Goal: Use online tool/utility: Utilize a website feature to perform a specific function

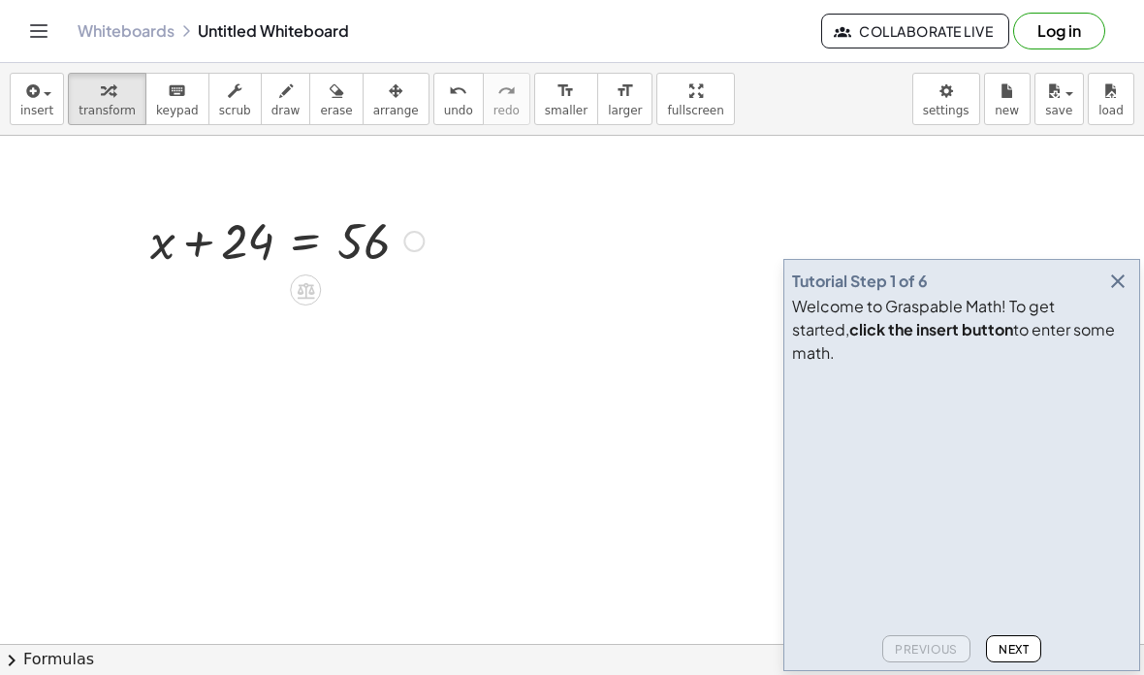
scroll to position [103, 0]
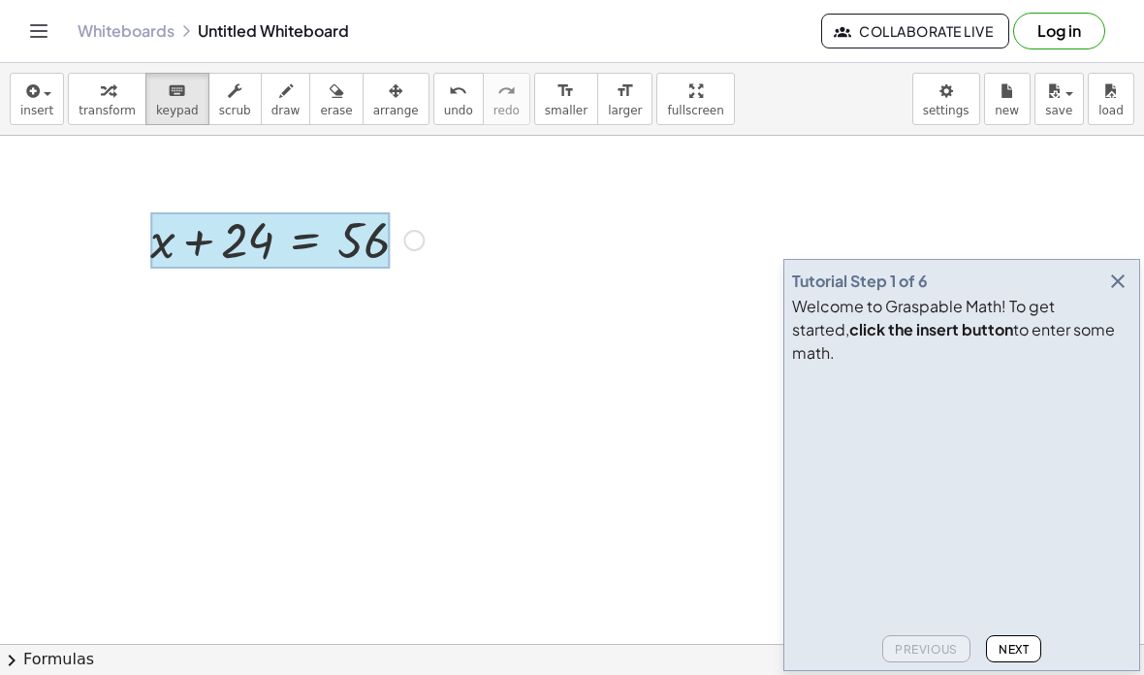
click at [281, 242] on div at bounding box center [270, 240] width 240 height 56
click at [311, 234] on div at bounding box center [270, 240] width 240 height 56
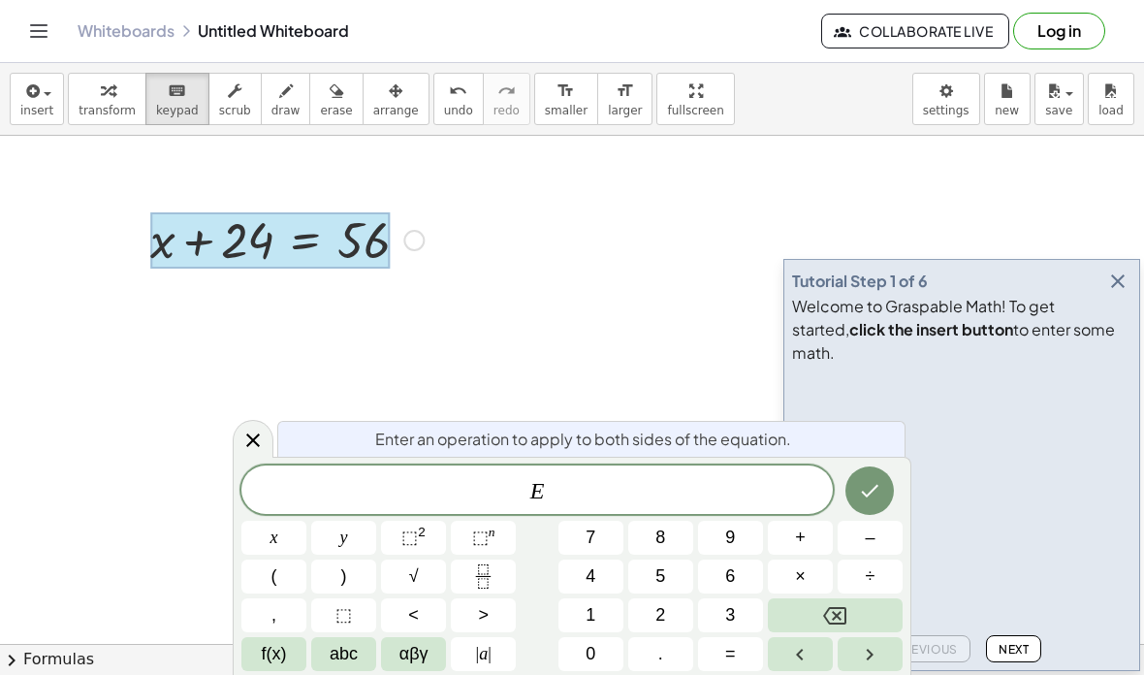
click at [841, 591] on button "÷" at bounding box center [870, 577] width 65 height 34
click at [847, 597] on div "E x y ⬚ 2 ⬚ n 7 8 9 + – ( ) √ 4 5 6 × ÷ , ⬚ < > 1 2 3 f(x) abc αβγ | a | 0 . =" at bounding box center [571, 569] width 661 height 206
click at [845, 599] on button "Backspace" at bounding box center [835, 615] width 135 height 34
click at [852, 604] on button "Backspace" at bounding box center [835, 615] width 135 height 34
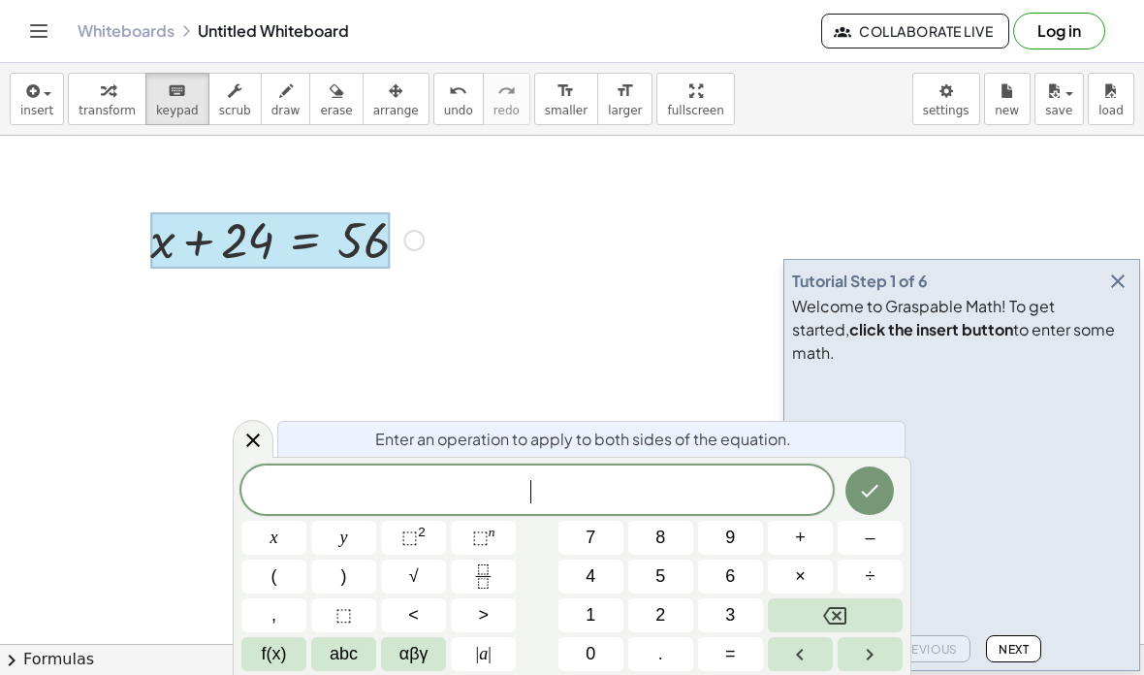
click at [852, 604] on button "Backspace" at bounding box center [835, 615] width 135 height 34
click at [852, 606] on button "Backspace" at bounding box center [835, 615] width 135 height 34
click at [852, 605] on button "Backspace" at bounding box center [835, 615] width 135 height 34
click at [296, 270] on div at bounding box center [263, 239] width 437 height 66
click at [295, 270] on div at bounding box center [263, 239] width 437 height 66
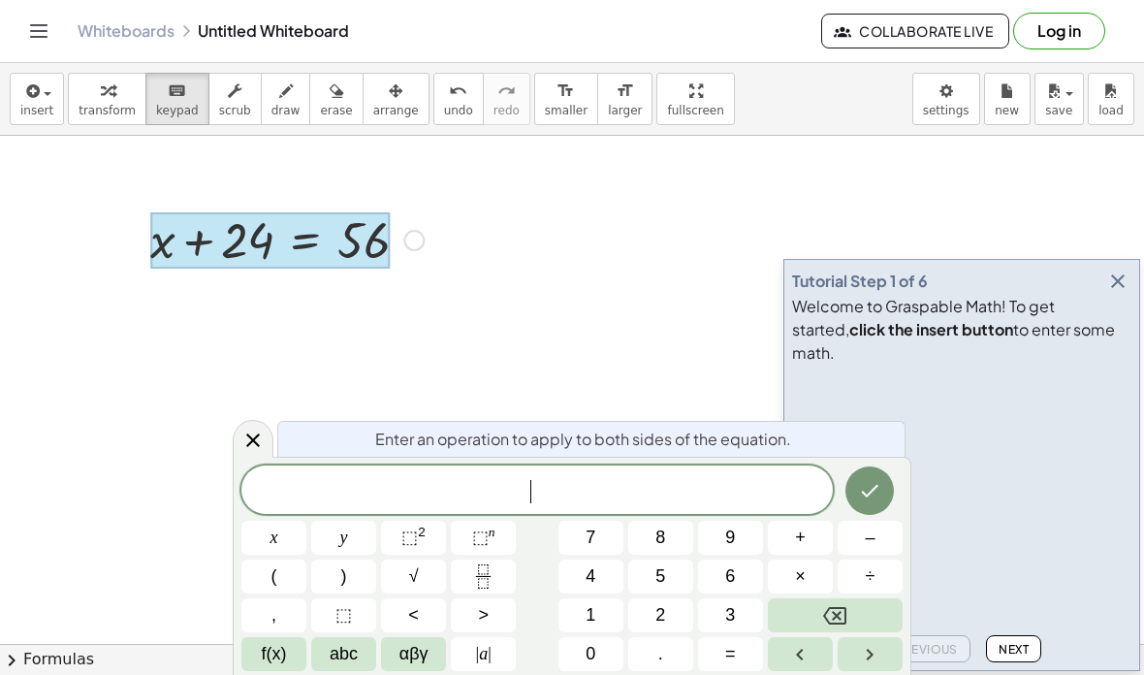
click at [362, 254] on div at bounding box center [270, 240] width 240 height 56
click at [362, 253] on div at bounding box center [270, 240] width 240 height 56
click at [582, 609] on button "1" at bounding box center [591, 615] width 65 height 34
click at [677, 574] on button "5" at bounding box center [660, 577] width 65 height 34
click at [799, 575] on span "×" at bounding box center [800, 576] width 11 height 26
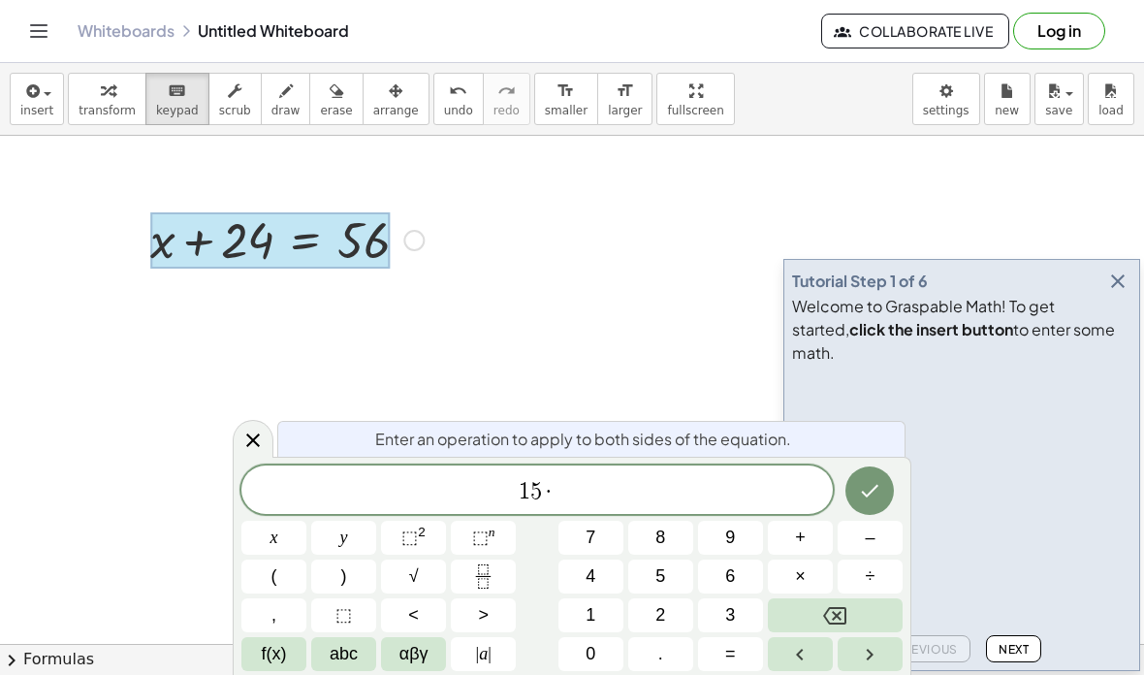
click at [273, 539] on span "x" at bounding box center [275, 538] width 8 height 26
click at [738, 653] on button "=" at bounding box center [730, 654] width 65 height 34
click at [649, 531] on button "8" at bounding box center [660, 538] width 65 height 34
click at [660, 572] on span "5" at bounding box center [661, 576] width 10 height 26
click at [875, 497] on icon "Done" at bounding box center [869, 490] width 23 height 23
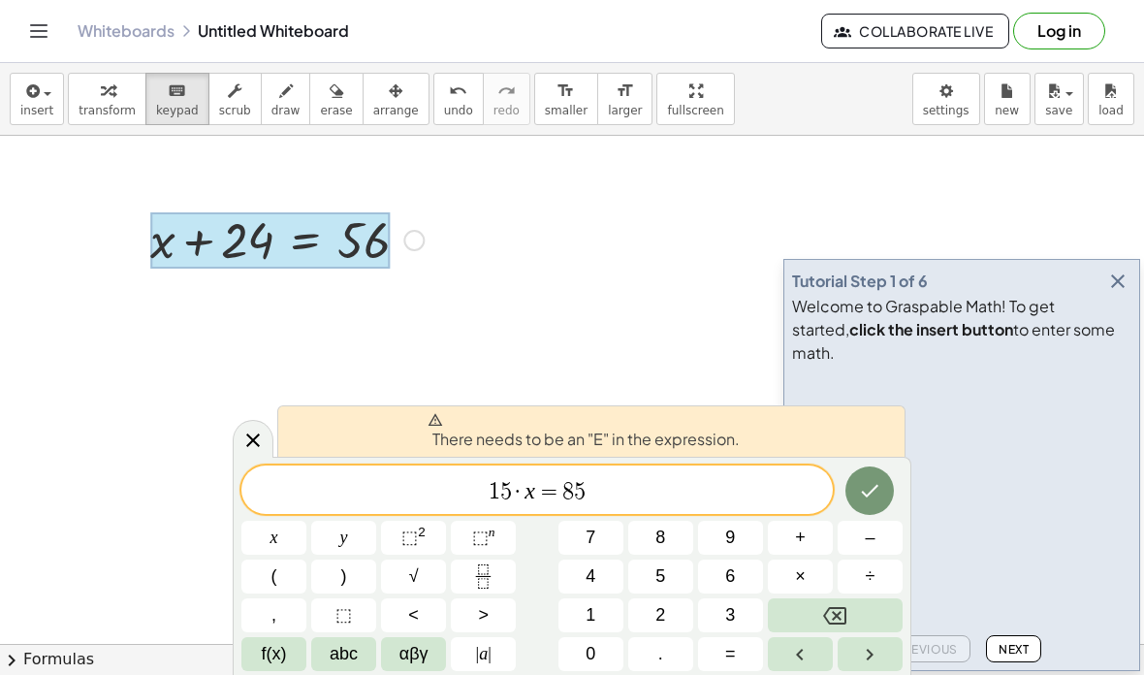
click at [877, 476] on button "Done" at bounding box center [870, 490] width 48 height 48
click at [876, 476] on button "Done" at bounding box center [870, 490] width 48 height 48
click at [869, 485] on icon "Done" at bounding box center [869, 490] width 23 height 23
click at [864, 608] on button "Backspace" at bounding box center [835, 615] width 135 height 34
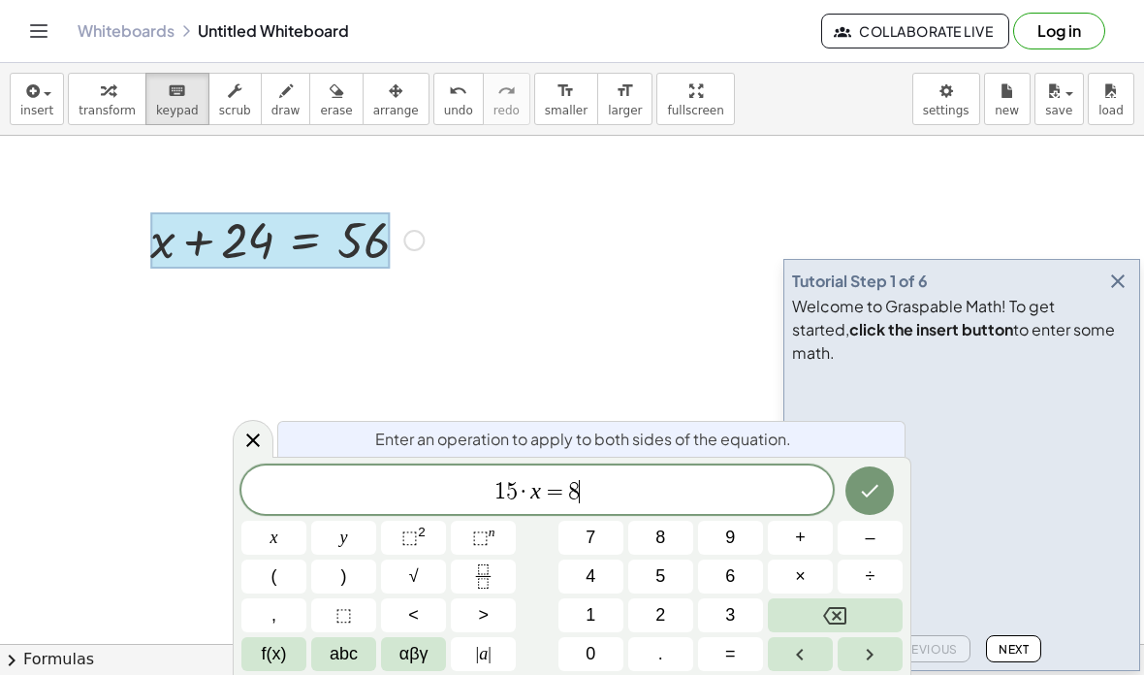
click at [863, 608] on button "Backspace" at bounding box center [835, 615] width 135 height 34
click at [861, 616] on button "Backspace" at bounding box center [835, 615] width 135 height 34
click at [861, 615] on button "Backspace" at bounding box center [835, 615] width 135 height 34
click at [855, 619] on button "Backspace" at bounding box center [835, 615] width 135 height 34
click at [855, 618] on button "Backspace" at bounding box center [835, 615] width 135 height 34
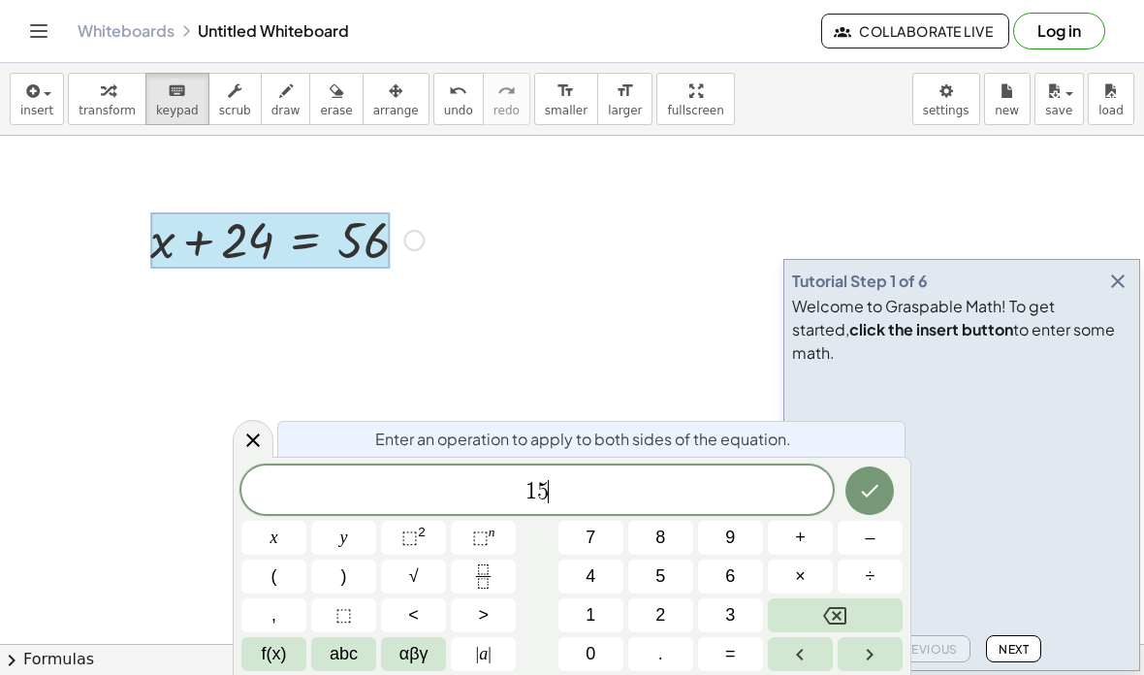
click at [852, 619] on button "Backspace" at bounding box center [835, 615] width 135 height 34
click at [852, 618] on button "Backspace" at bounding box center [835, 615] width 135 height 34
click at [850, 619] on button "Backspace" at bounding box center [835, 615] width 135 height 34
click at [843, 620] on icon "Backspace" at bounding box center [834, 615] width 23 height 23
click at [843, 619] on icon "Backspace" at bounding box center [834, 615] width 23 height 23
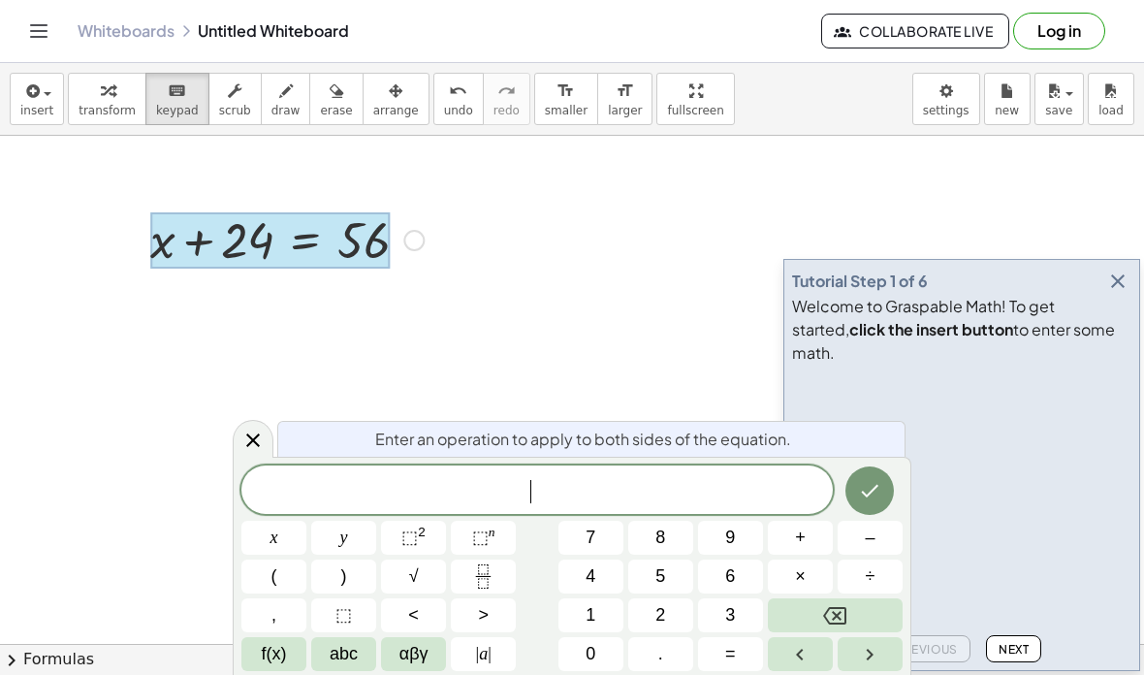
click at [840, 622] on icon "Backspace" at bounding box center [834, 615] width 23 height 23
click at [840, 621] on icon "Backspace" at bounding box center [834, 615] width 23 height 23
click at [840, 617] on icon "Backspace" at bounding box center [834, 615] width 23 height 17
click at [839, 617] on icon "Backspace" at bounding box center [834, 615] width 23 height 17
click at [838, 617] on icon "Backspace" at bounding box center [834, 615] width 23 height 17
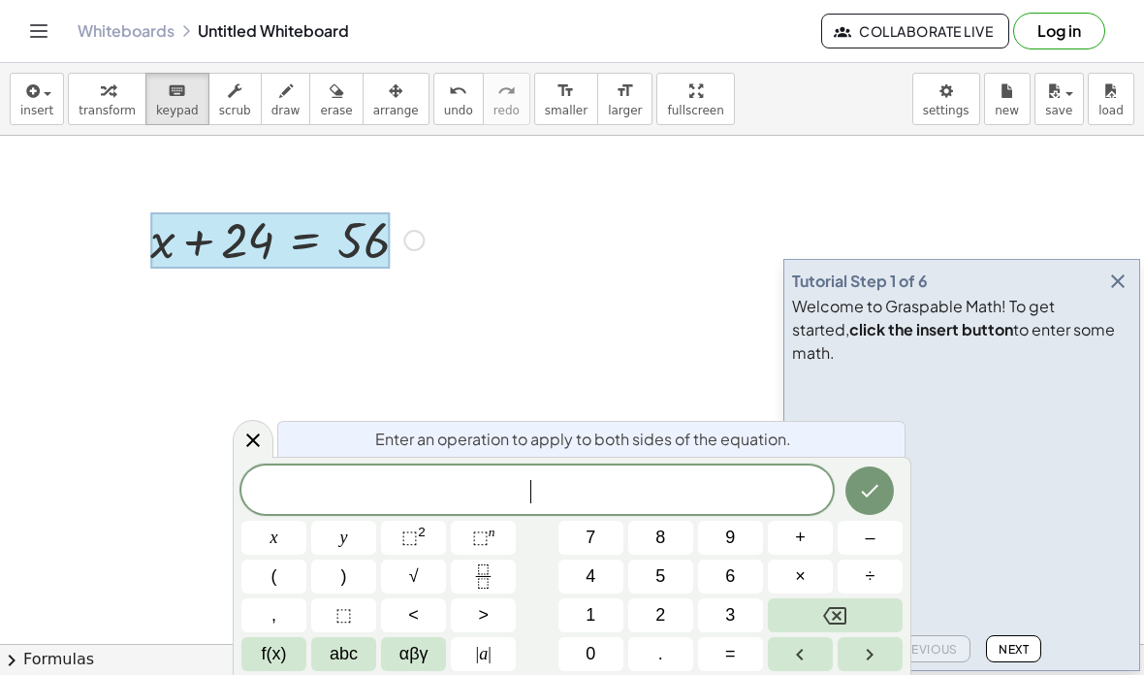
click at [837, 617] on icon "Backspace" at bounding box center [834, 615] width 23 height 17
click at [838, 617] on icon "Backspace" at bounding box center [834, 615] width 23 height 17
click at [196, 224] on div at bounding box center [270, 240] width 240 height 56
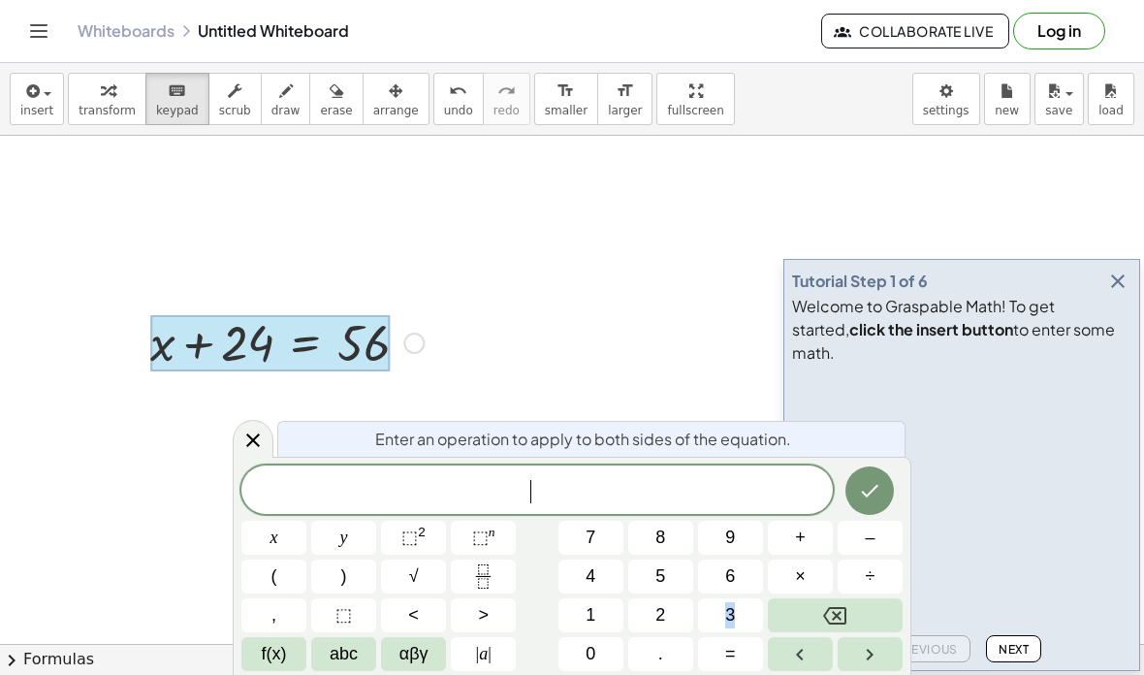
scroll to position [0, 0]
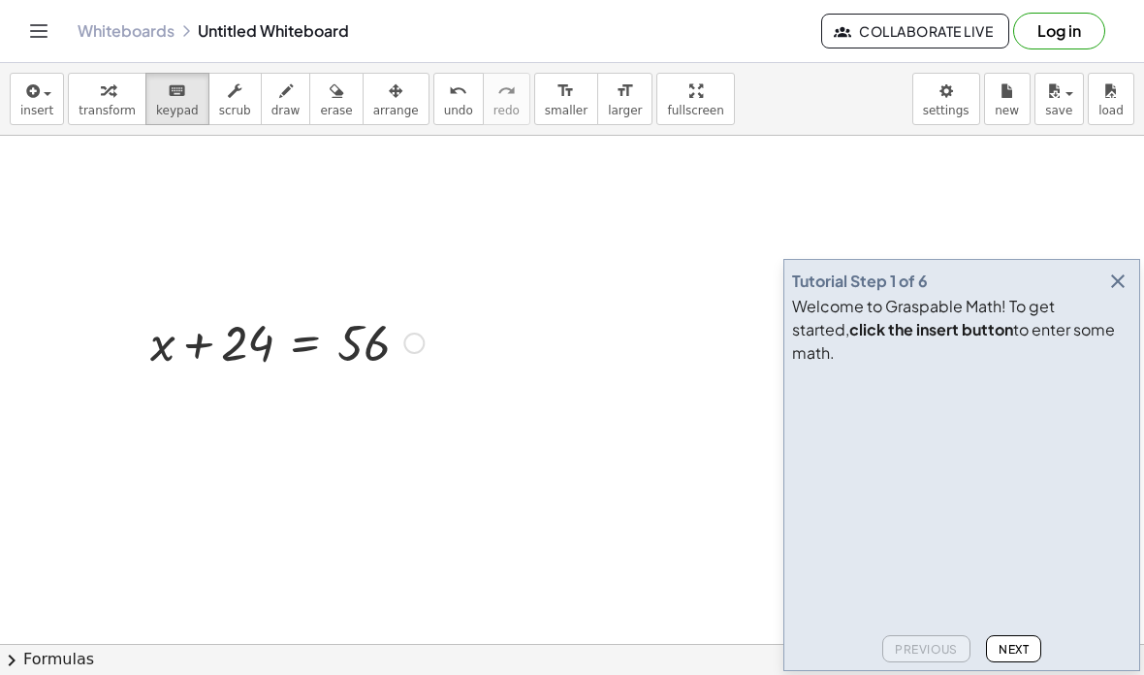
click at [397, 337] on div at bounding box center [263, 341] width 437 height 66
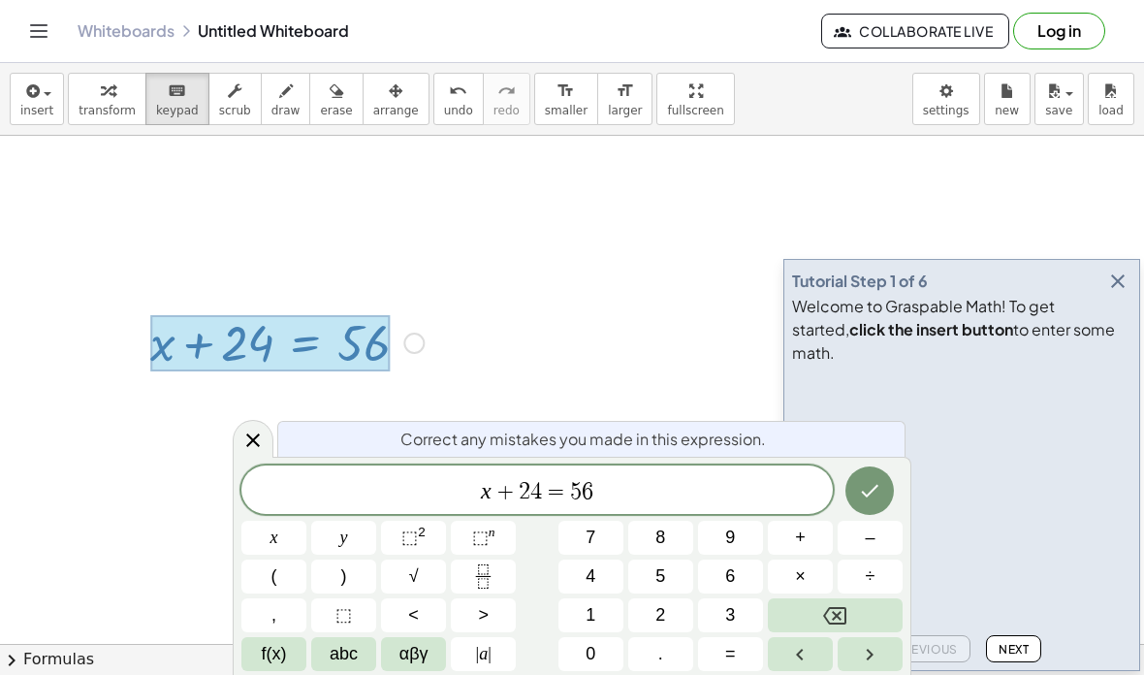
click at [852, 608] on button "Backspace" at bounding box center [835, 615] width 135 height 34
click at [847, 608] on icon "Backspace" at bounding box center [834, 615] width 23 height 17
click at [846, 608] on icon "Backspace" at bounding box center [834, 615] width 23 height 17
click at [843, 609] on icon "Backspace" at bounding box center [834, 615] width 23 height 23
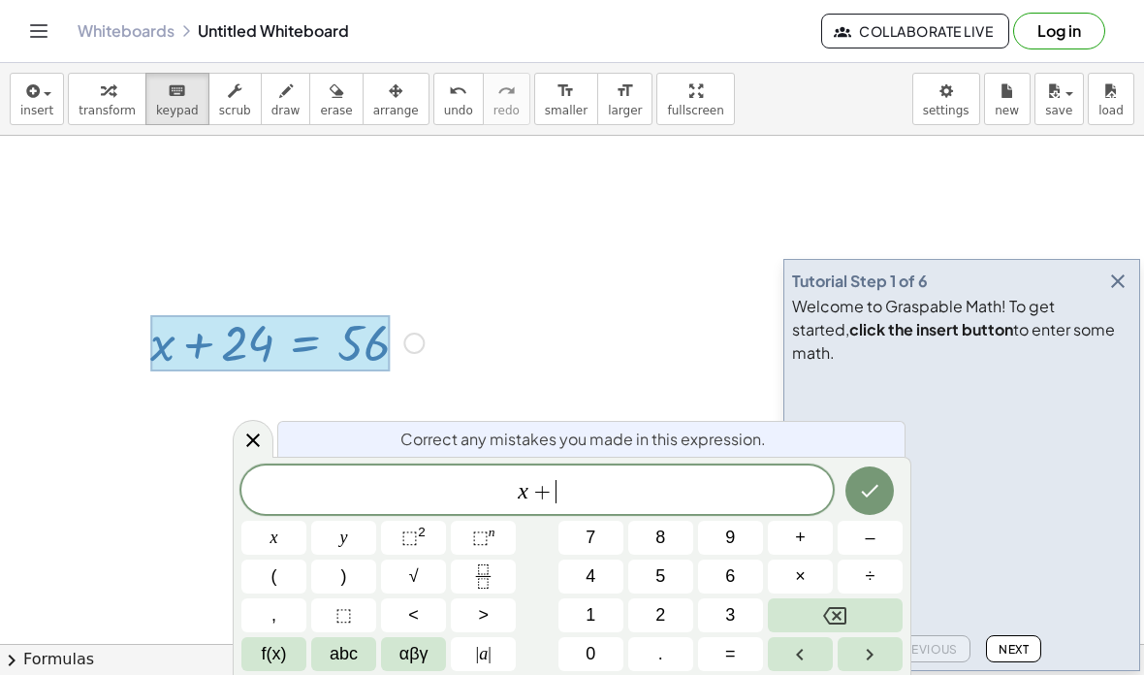
click at [840, 606] on icon "Backspace" at bounding box center [834, 615] width 23 height 23
click at [837, 604] on icon "Backspace" at bounding box center [834, 615] width 23 height 23
click at [836, 604] on icon "Backspace" at bounding box center [834, 615] width 23 height 23
click at [272, 534] on span "x" at bounding box center [275, 538] width 8 height 26
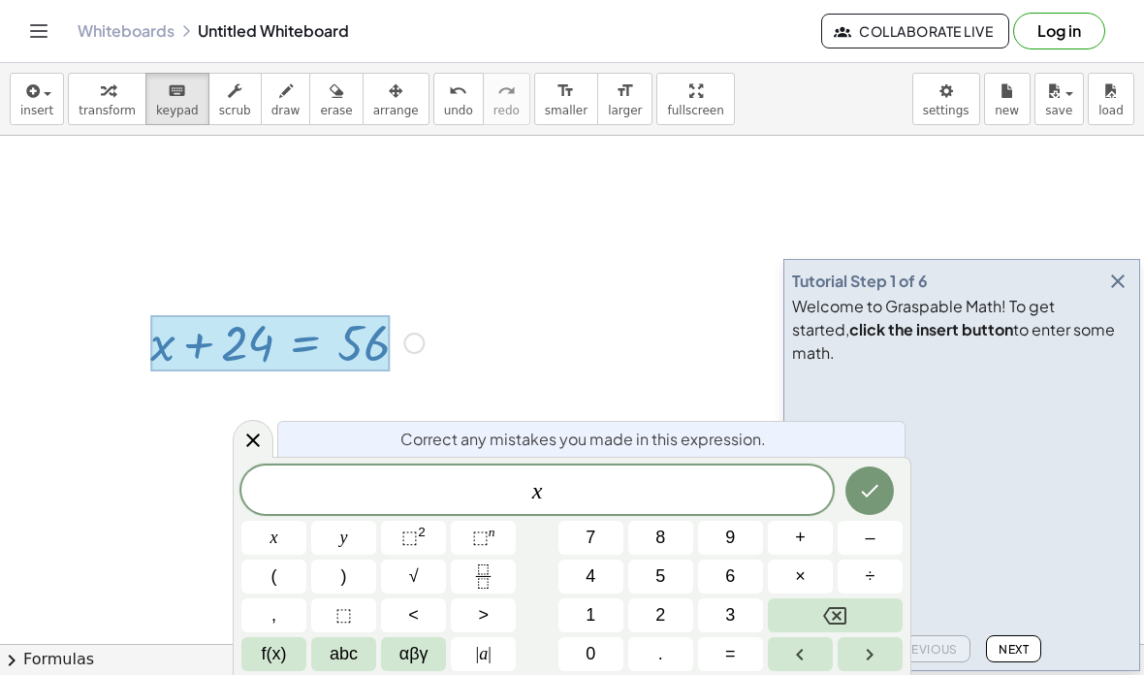
click at [802, 575] on span "×" at bounding box center [800, 576] width 11 height 26
click at [838, 617] on icon "Backspace" at bounding box center [834, 615] width 23 height 17
click at [805, 567] on span "×" at bounding box center [800, 576] width 11 height 26
click at [658, 535] on span "8" at bounding box center [661, 538] width 10 height 26
click at [870, 575] on span "÷" at bounding box center [871, 576] width 10 height 26
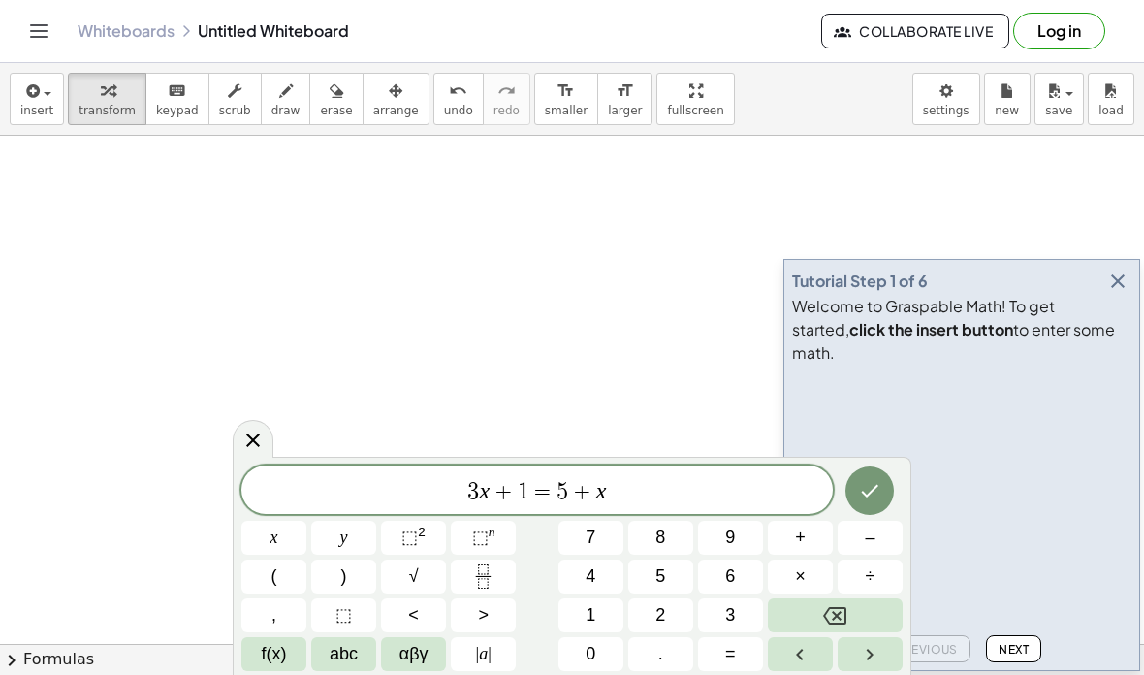
click at [699, 498] on span "3 x + 1 = 5 + x" at bounding box center [537, 491] width 592 height 27
click at [589, 486] on span "+" at bounding box center [582, 491] width 28 height 23
click at [852, 608] on button "Backspace" at bounding box center [835, 615] width 135 height 34
click at [852, 607] on button "Backspace" at bounding box center [835, 615] width 135 height 34
click at [663, 566] on span "5" at bounding box center [661, 576] width 10 height 26
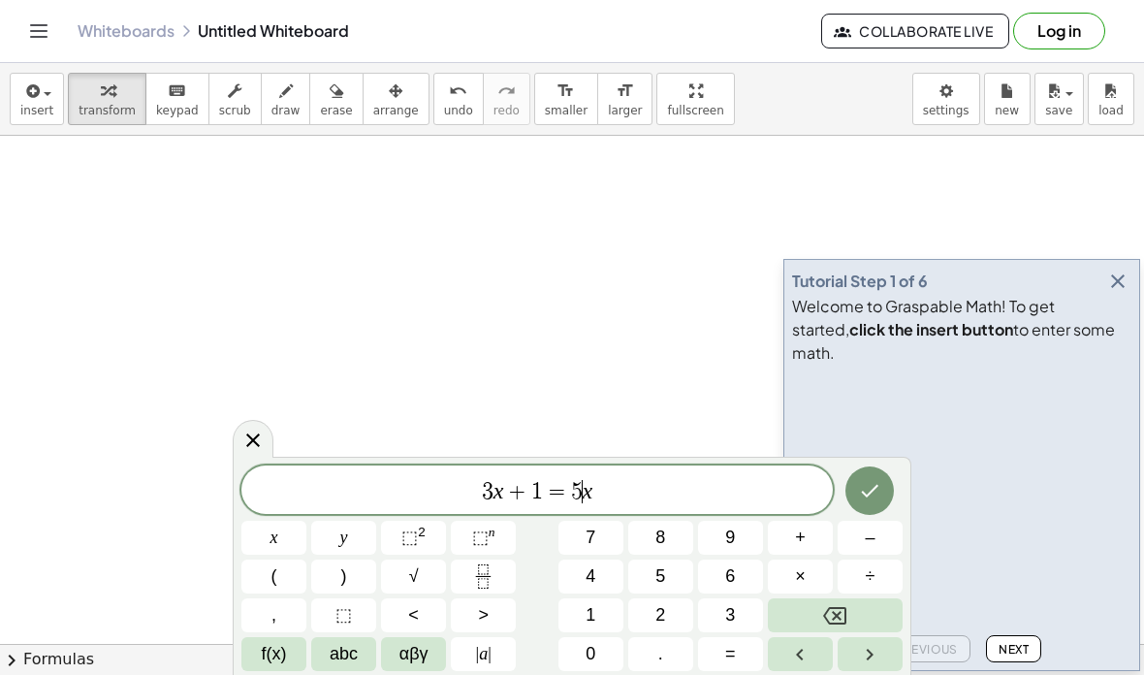
click at [812, 533] on button "+" at bounding box center [800, 538] width 65 height 34
click at [877, 489] on icon "Done" at bounding box center [869, 490] width 23 height 23
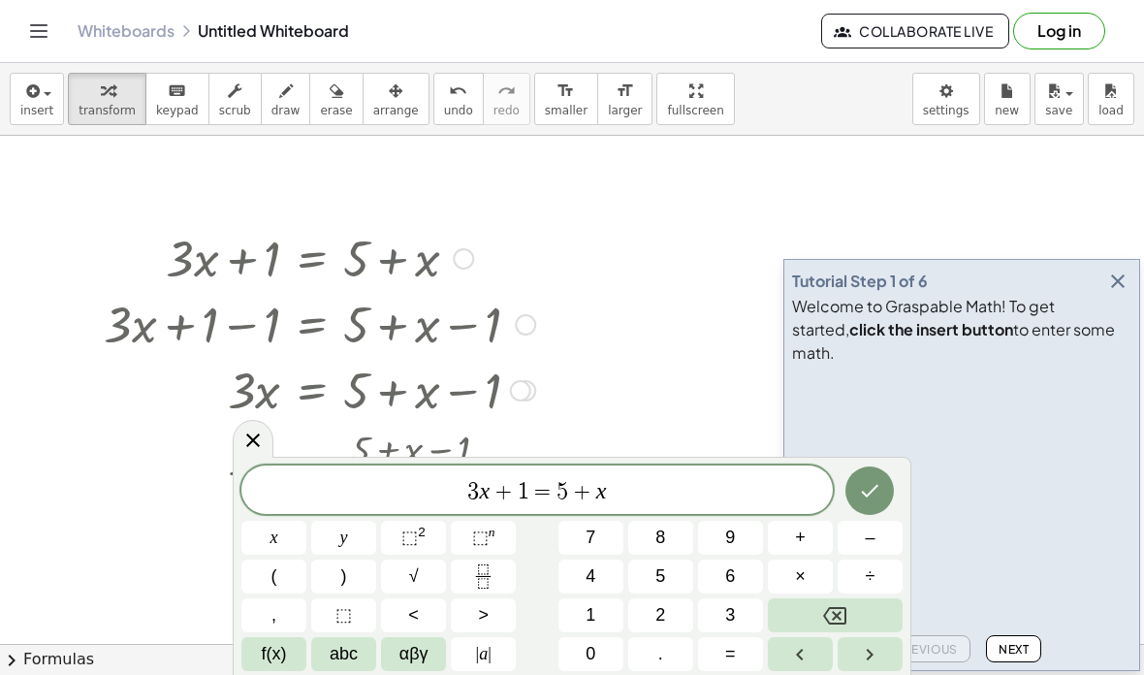
click at [264, 433] on icon at bounding box center [252, 440] width 23 height 23
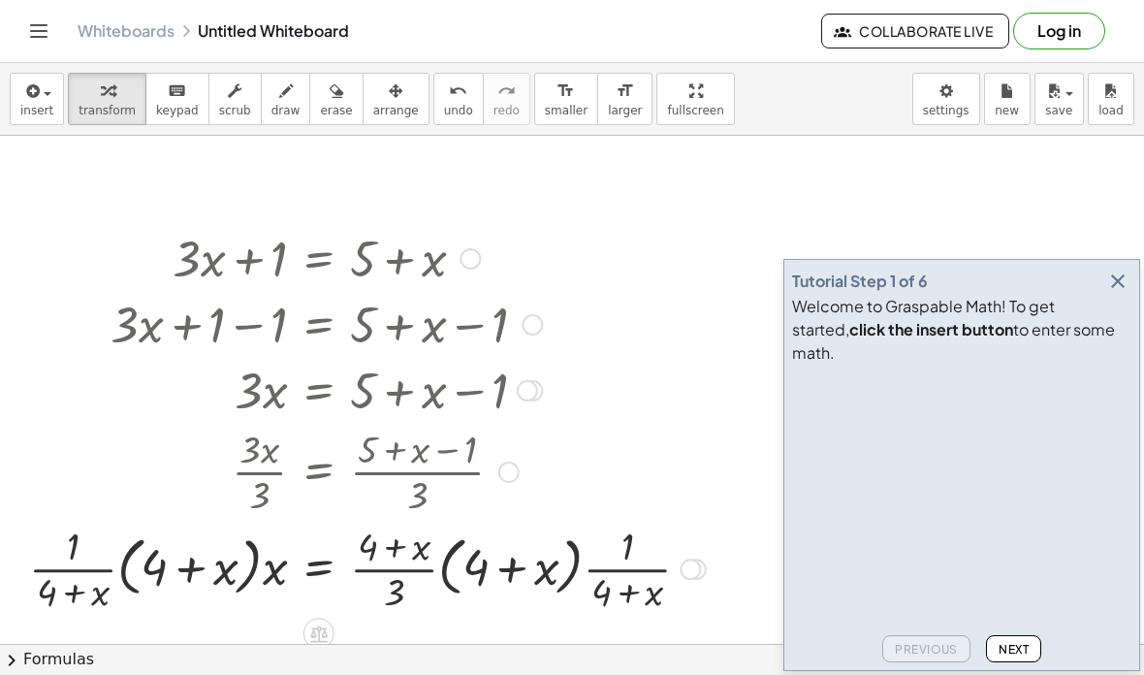
click at [513, 460] on div at bounding box center [367, 470] width 696 height 97
click at [493, 487] on div at bounding box center [367, 470] width 696 height 97
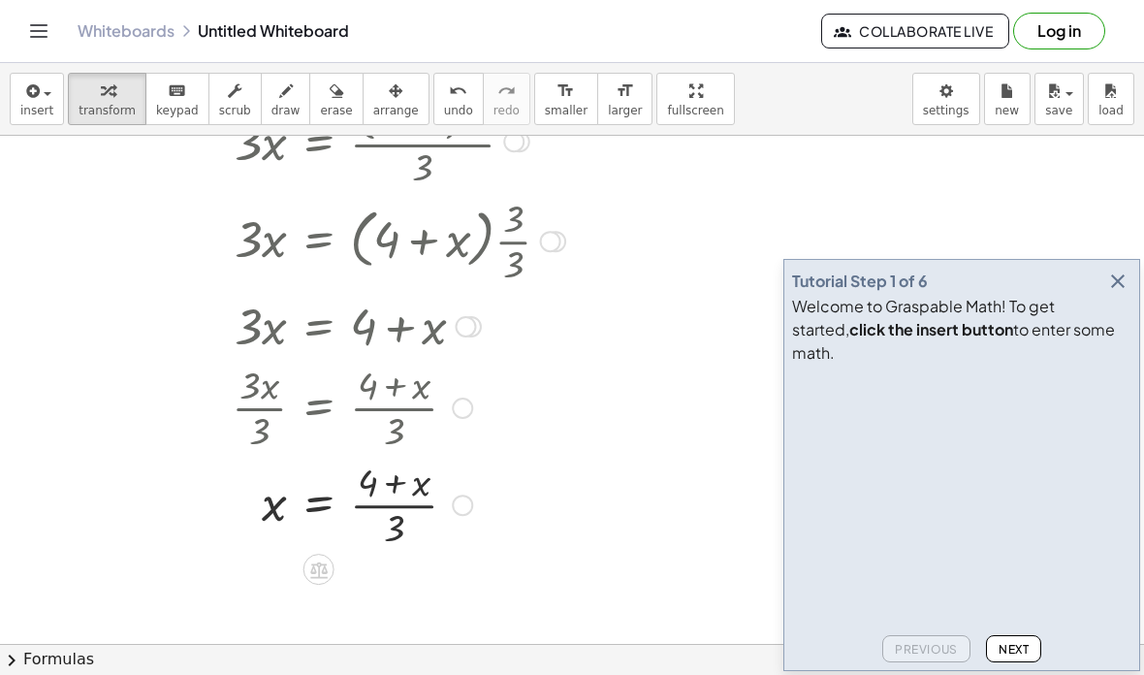
scroll to position [1230, 0]
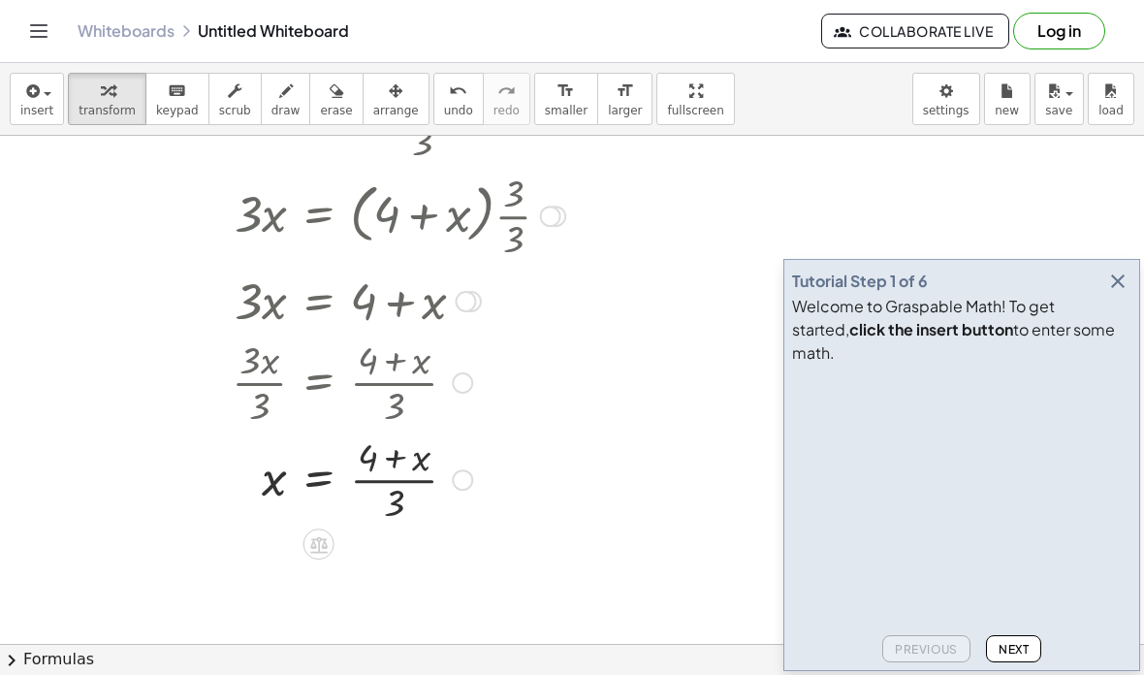
click at [328, 538] on icon at bounding box center [318, 544] width 20 height 20
click at [360, 550] on span "÷" at bounding box center [357, 545] width 11 height 28
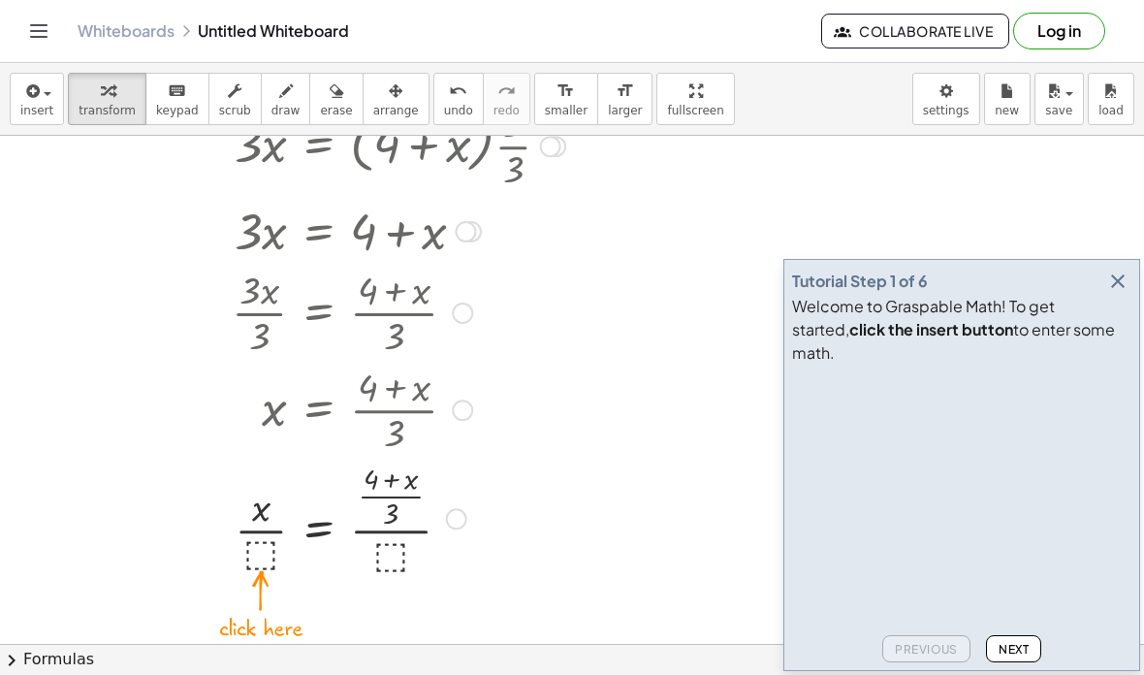
scroll to position [1341, 0]
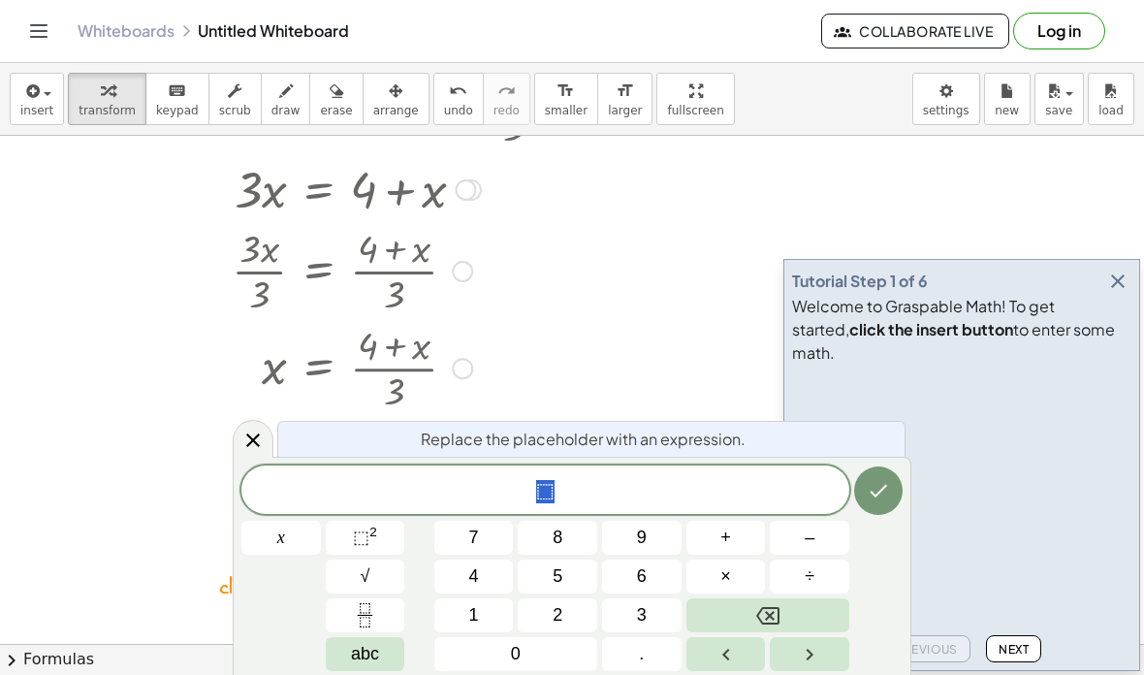
click at [480, 546] on button "7" at bounding box center [474, 538] width 80 height 34
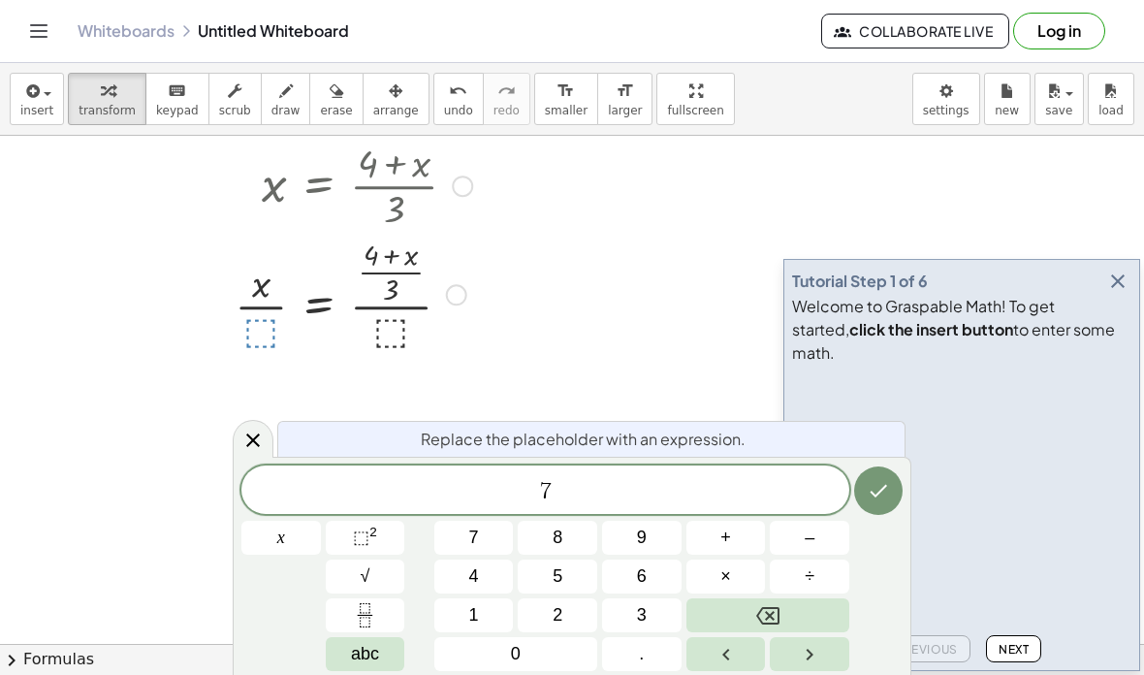
scroll to position [1525, 0]
click at [865, 527] on div "7 ​ x 7 8 9 + – 4 5 6 × ÷ ⬚ 2 √ abc 1 2 3 0 ." at bounding box center [571, 569] width 661 height 206
click at [865, 526] on div "7 ​ x 7 8 9 + – 4 5 6 × ÷ ⬚ 2 √ abc 1 2 3 0 ." at bounding box center [571, 569] width 661 height 206
click at [879, 499] on icon "Done" at bounding box center [878, 490] width 23 height 23
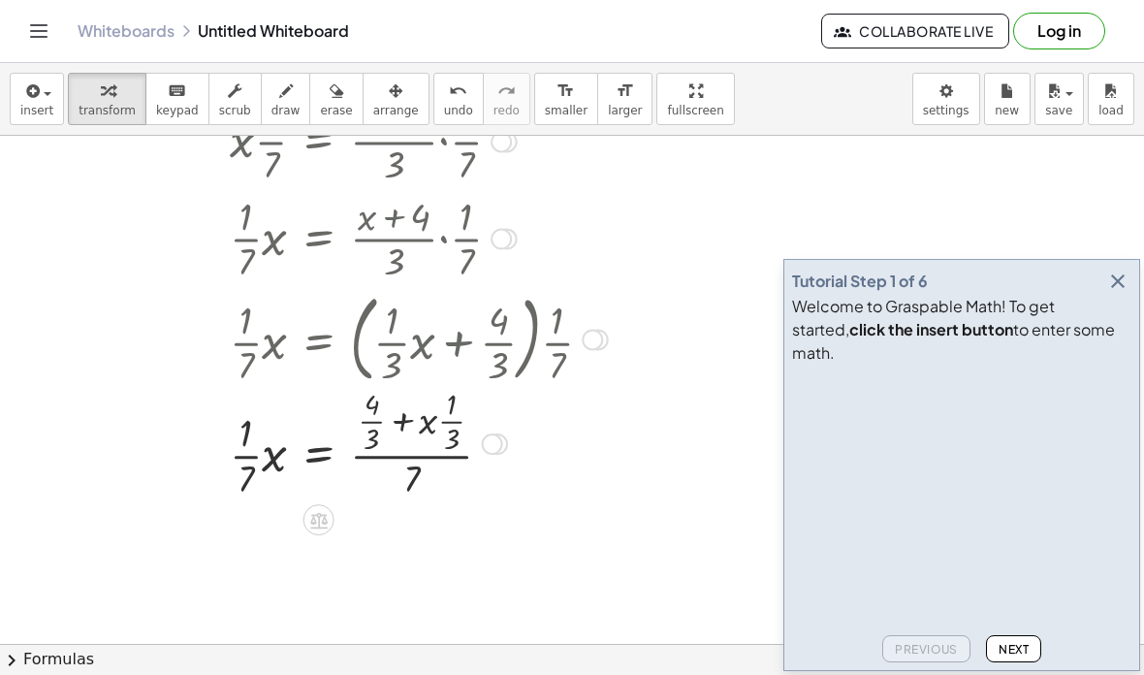
scroll to position [1789, 0]
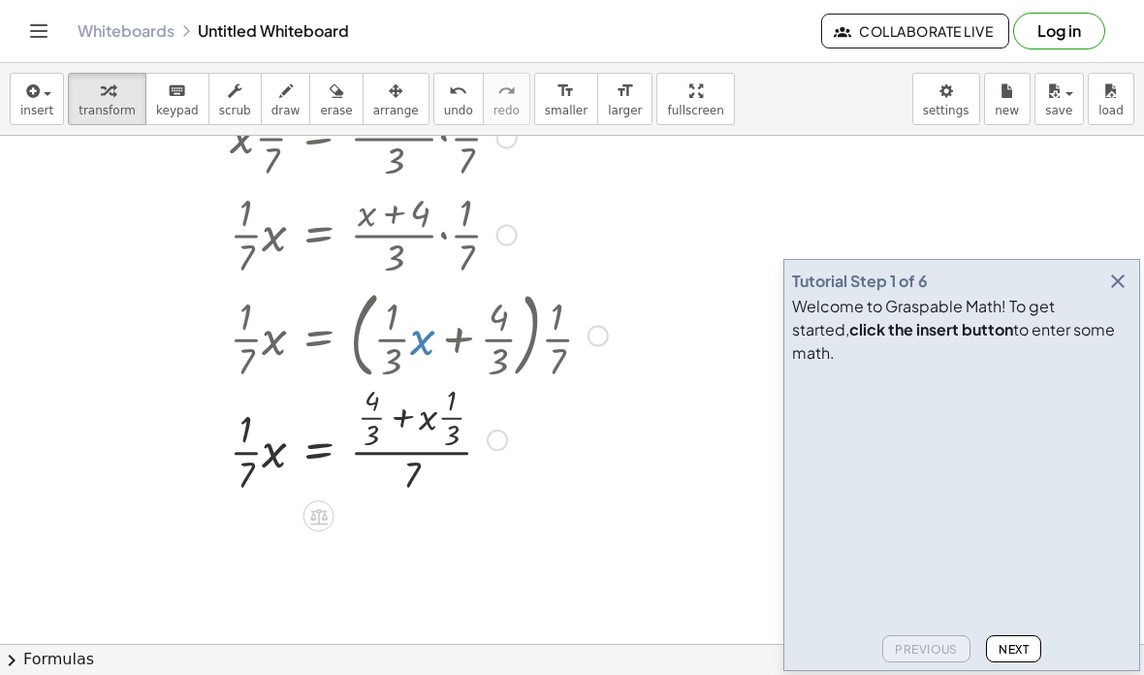
click at [305, 515] on div at bounding box center [319, 515] width 31 height 31
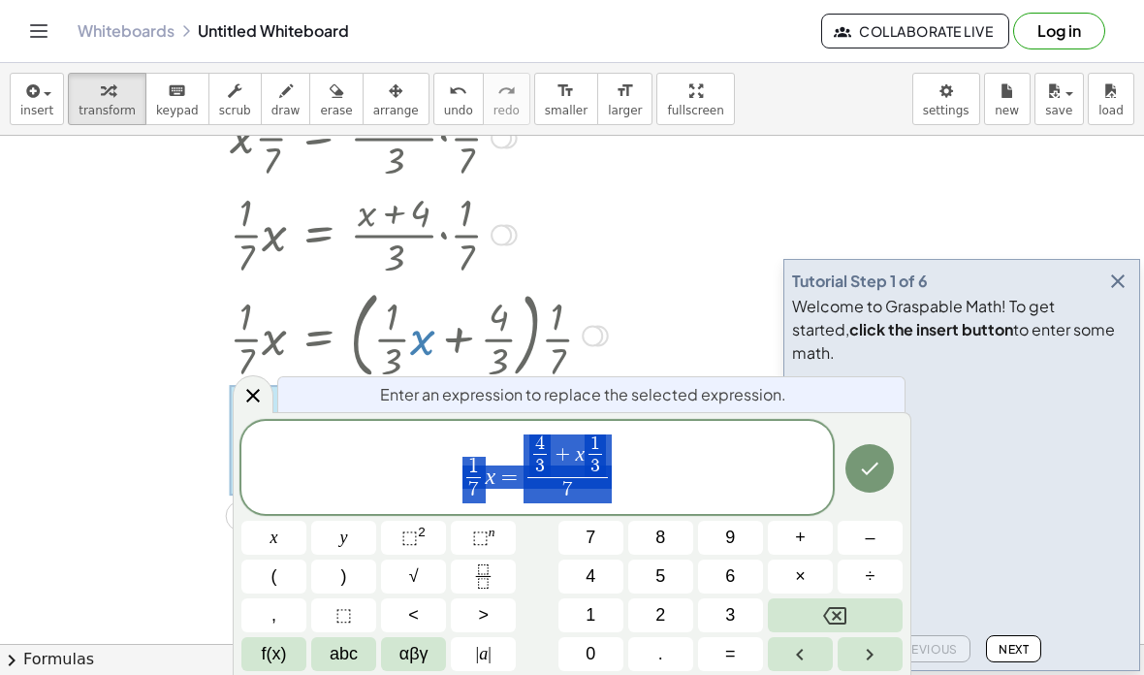
click at [630, 461] on span "1 7 ​ x = 4 3 ​ + x 1 3 ​ 7 ​" at bounding box center [537, 469] width 592 height 73
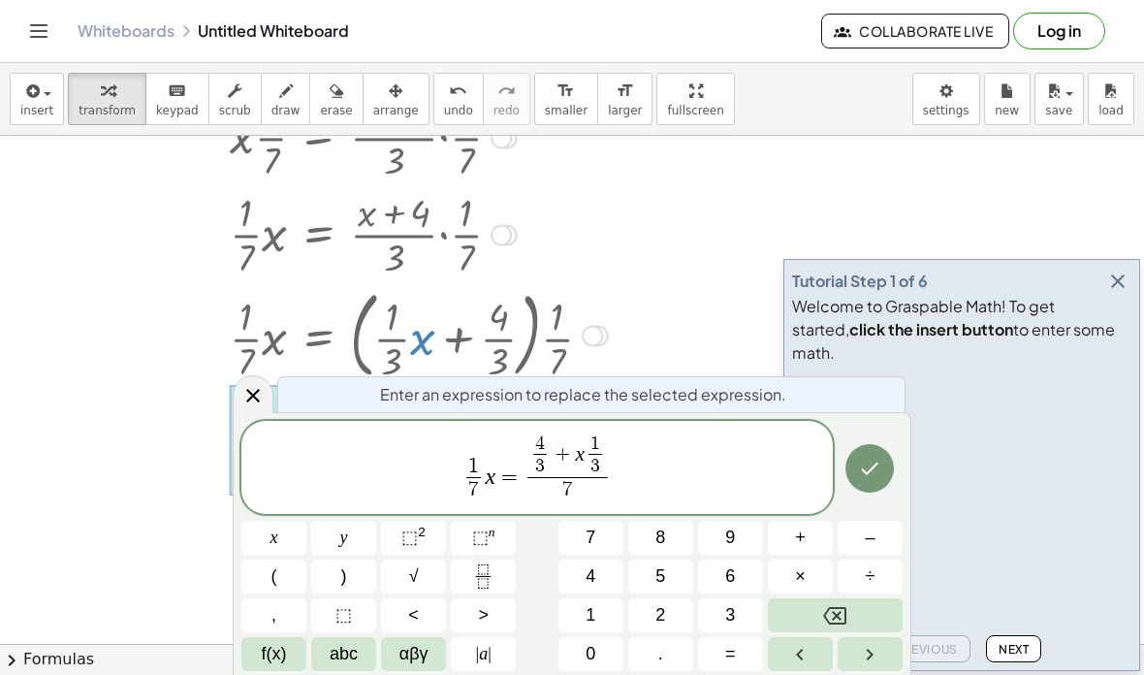
click at [562, 454] on span "+" at bounding box center [563, 455] width 25 height 21
click at [842, 609] on icon "Backspace" at bounding box center [834, 615] width 23 height 23
click at [662, 570] on span "5" at bounding box center [661, 576] width 10 height 26
click at [880, 474] on icon "Done" at bounding box center [869, 468] width 23 height 23
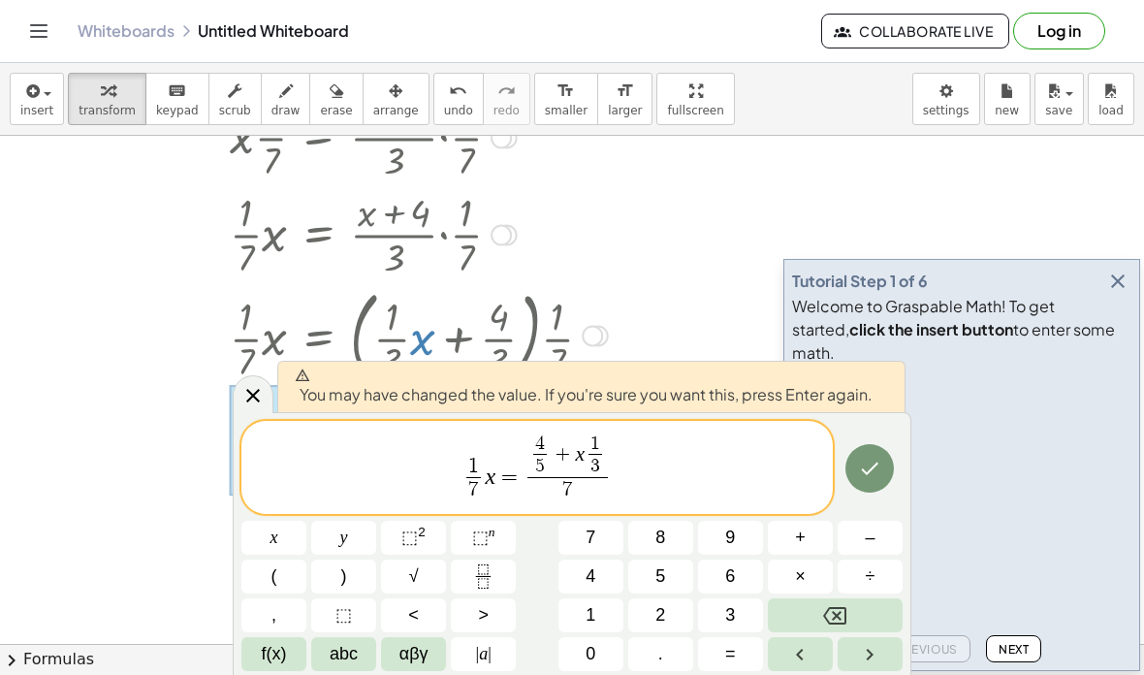
click at [866, 465] on icon "Done" at bounding box center [869, 468] width 23 height 23
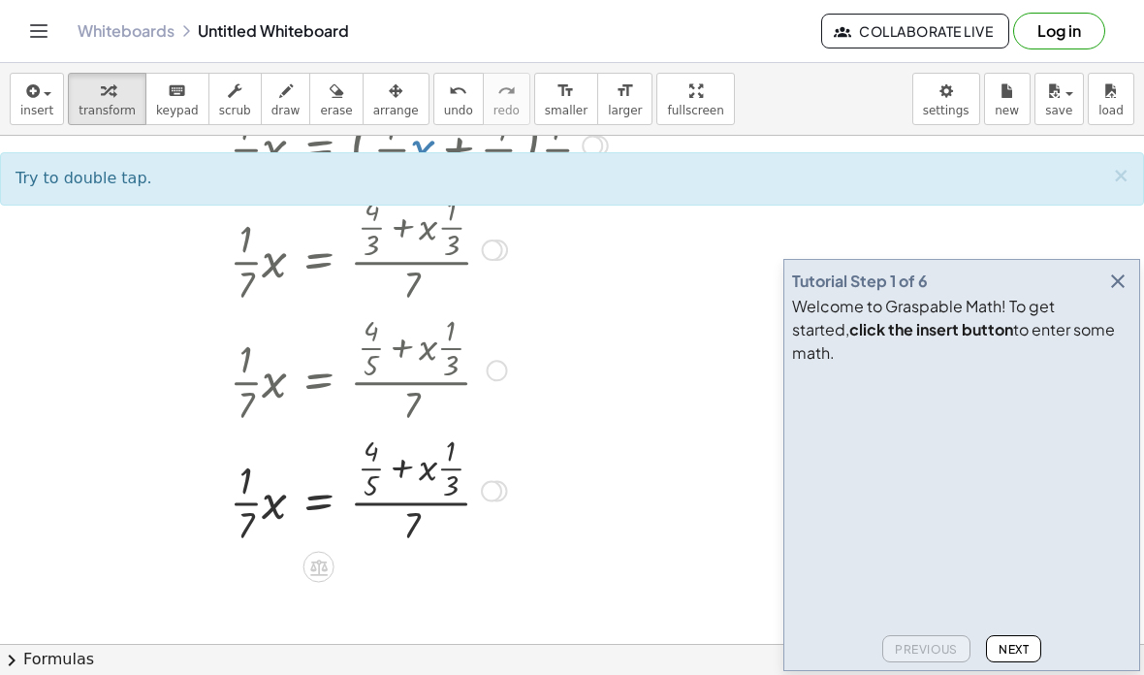
scroll to position [2002, 0]
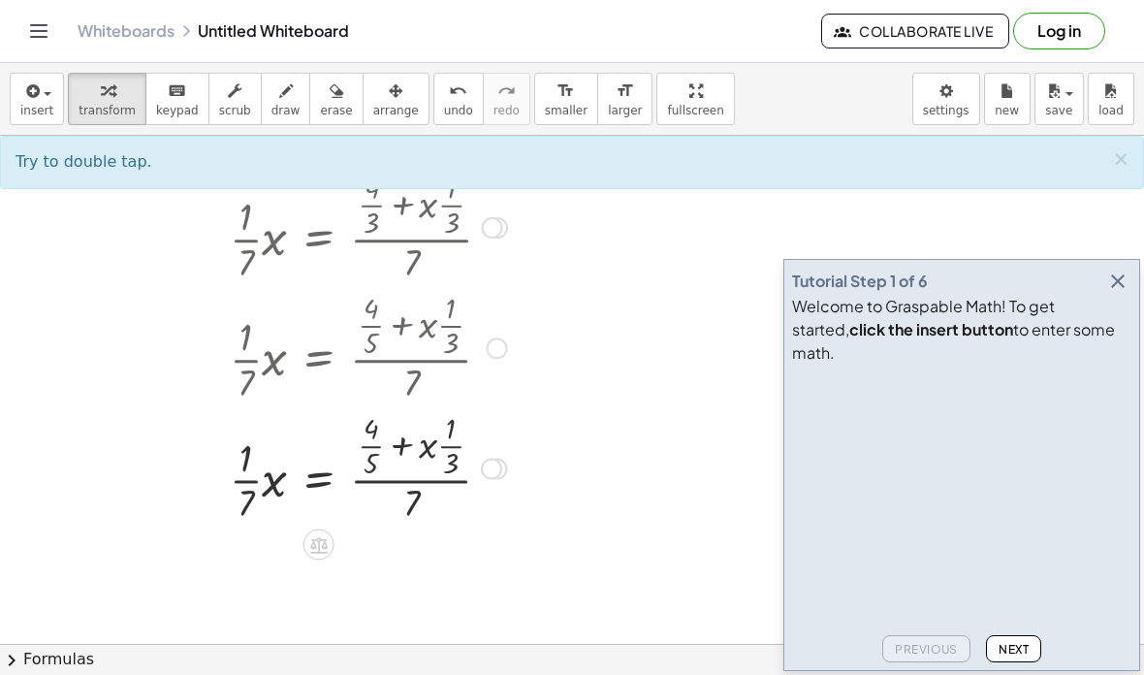
click at [322, 541] on icon at bounding box center [318, 544] width 20 height 20
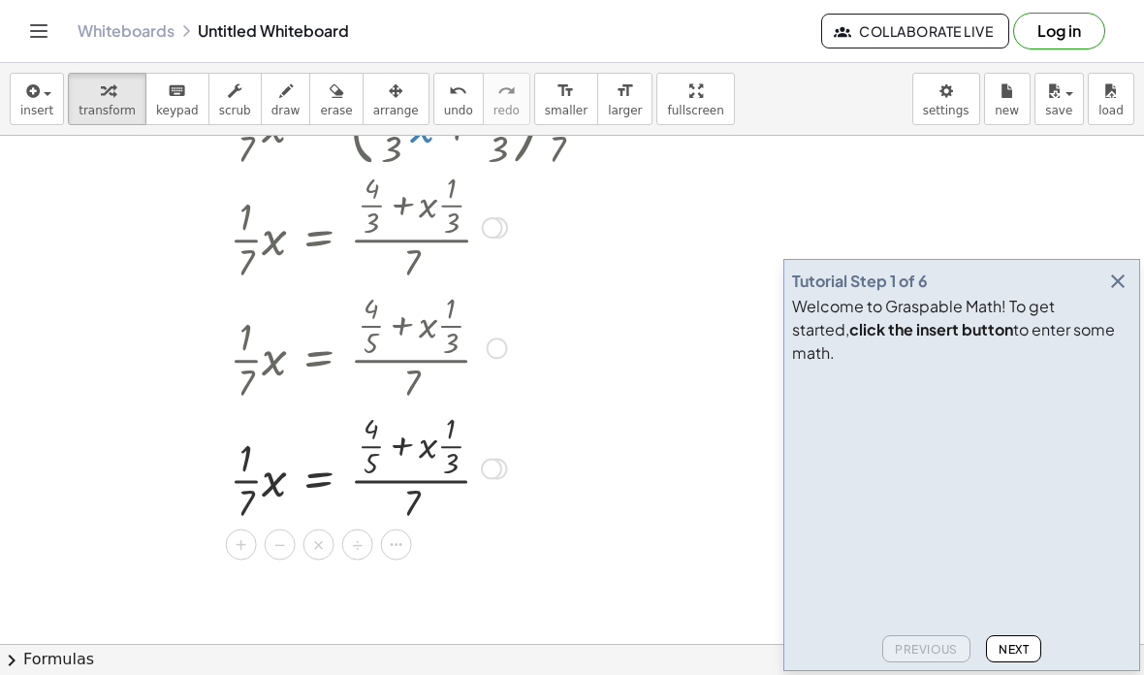
click at [314, 539] on span "×" at bounding box center [319, 545] width 12 height 28
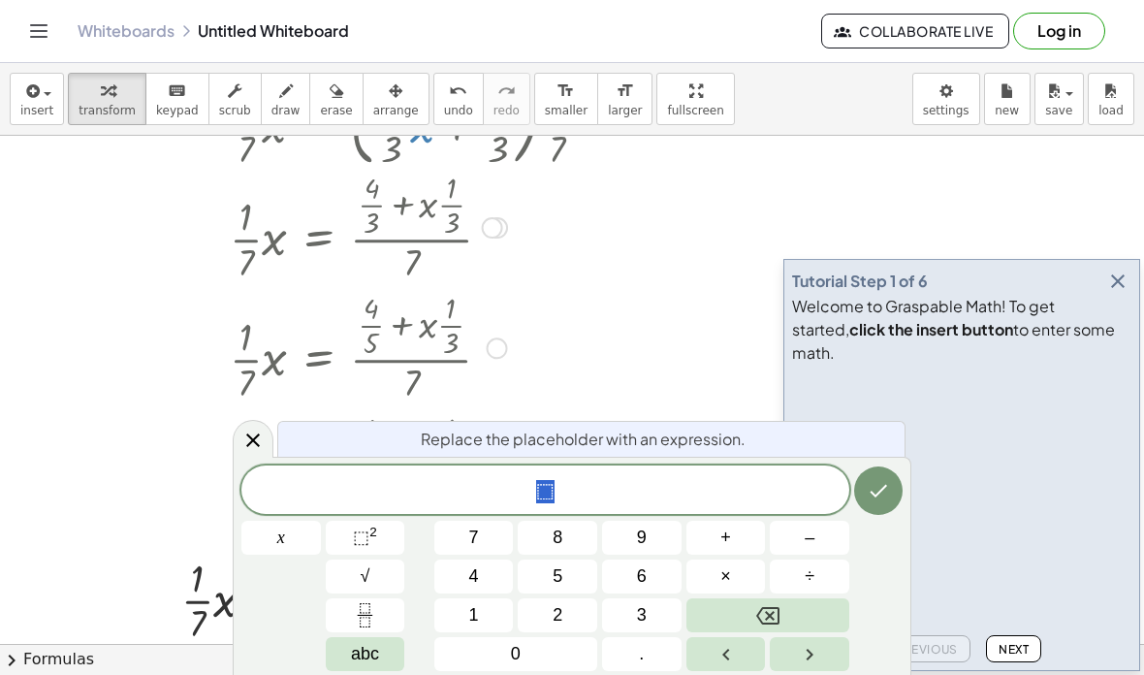
click at [562, 536] on span "8" at bounding box center [558, 538] width 10 height 26
click at [859, 505] on button "Done" at bounding box center [878, 490] width 48 height 48
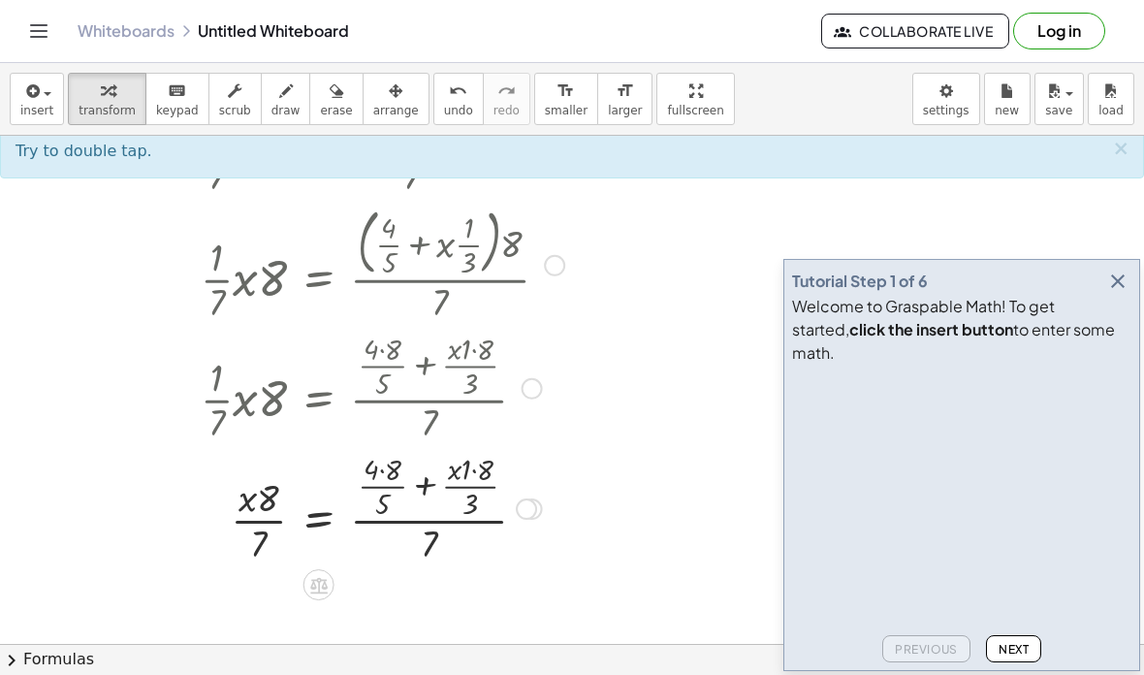
scroll to position [2471, 0]
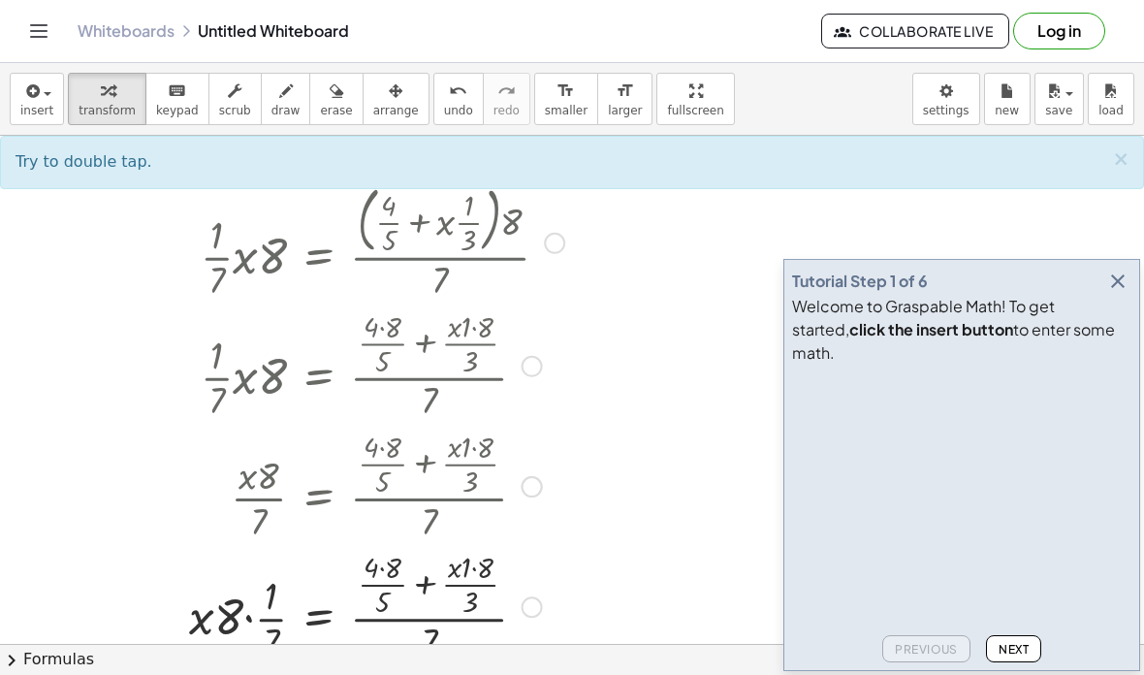
click at [253, 503] on div at bounding box center [380, 485] width 475 height 120
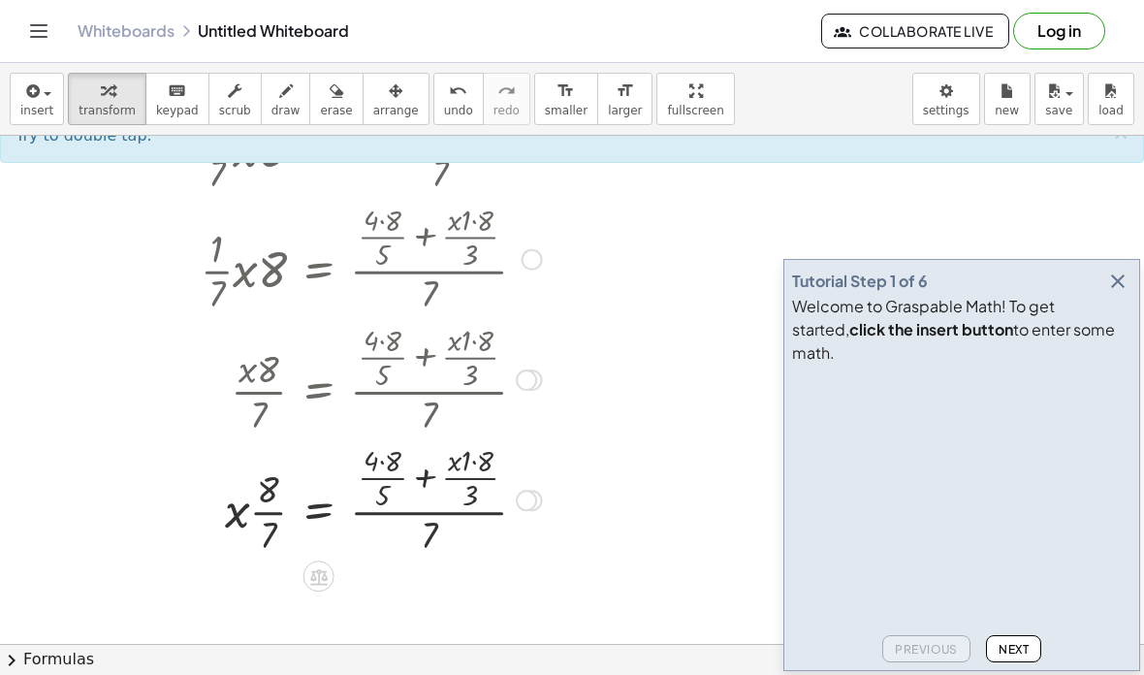
scroll to position [2592, 0]
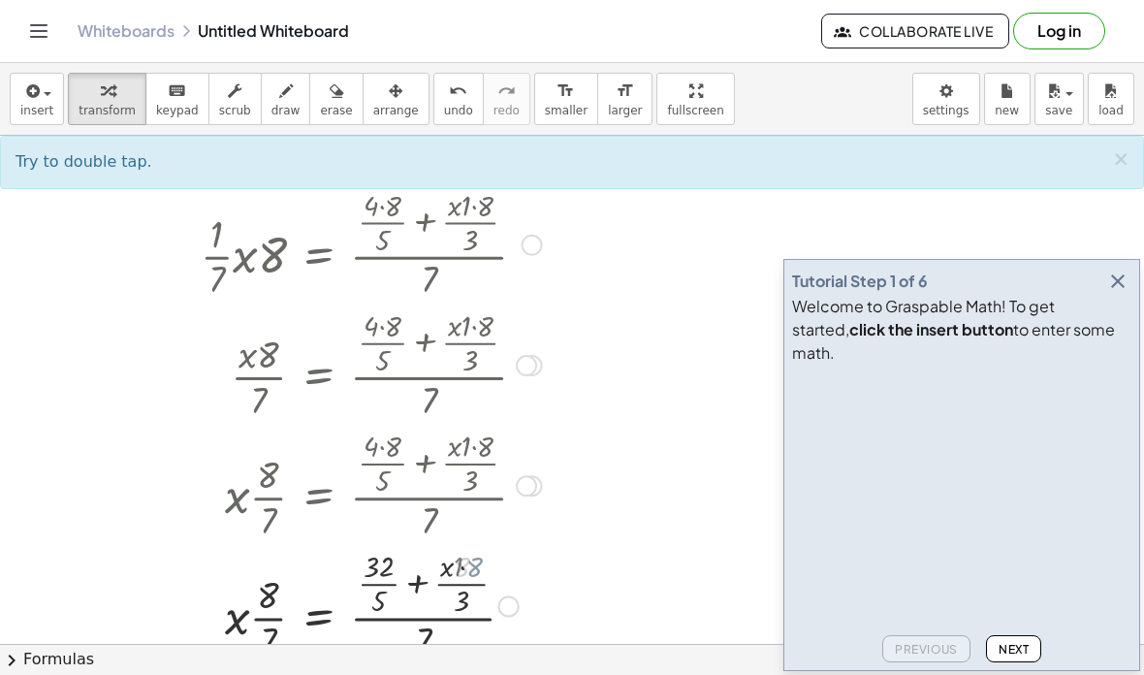
click at [466, 441] on div at bounding box center [363, 484] width 524 height 120
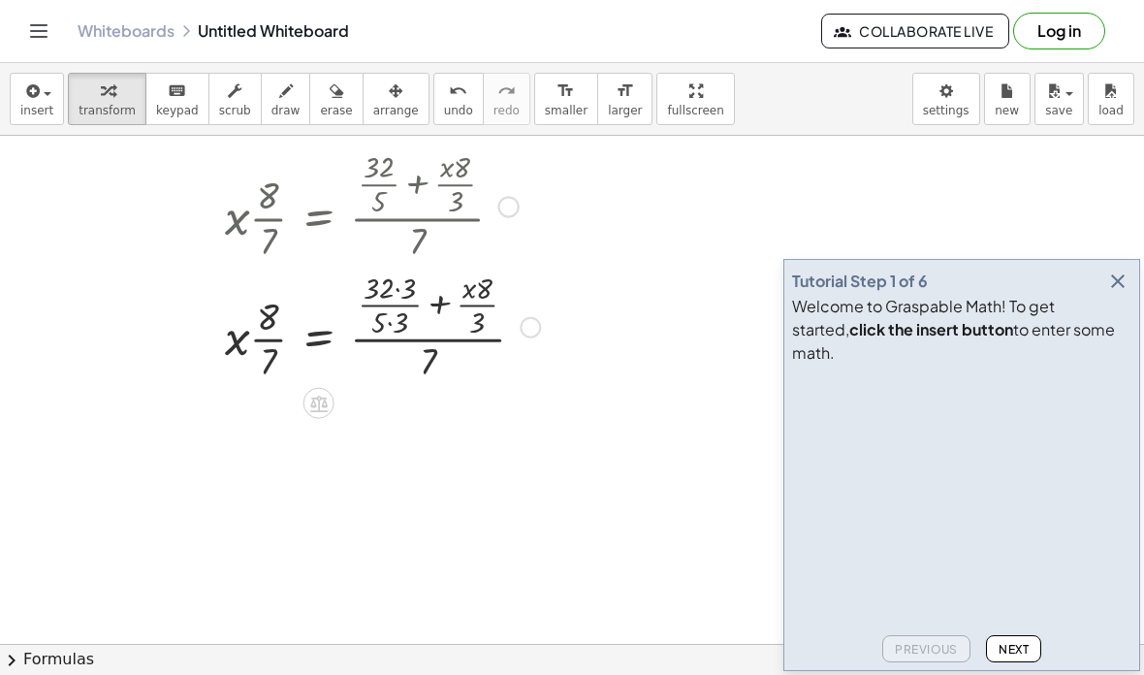
scroll to position [2993, 0]
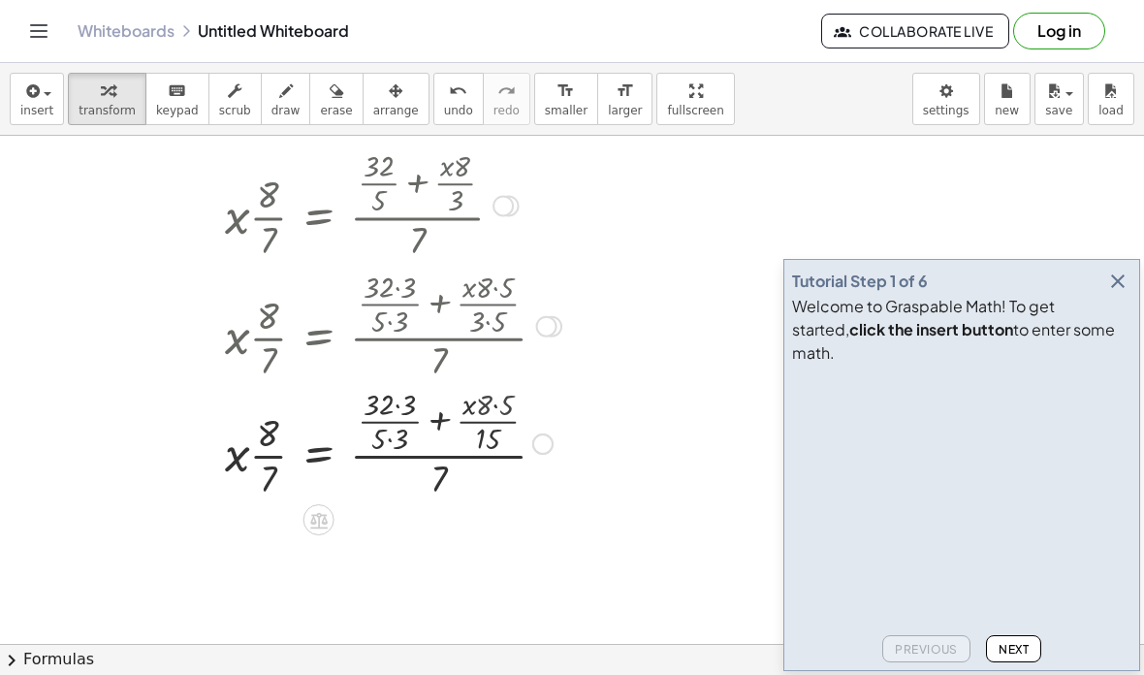
click at [500, 279] on div at bounding box center [359, 325] width 517 height 120
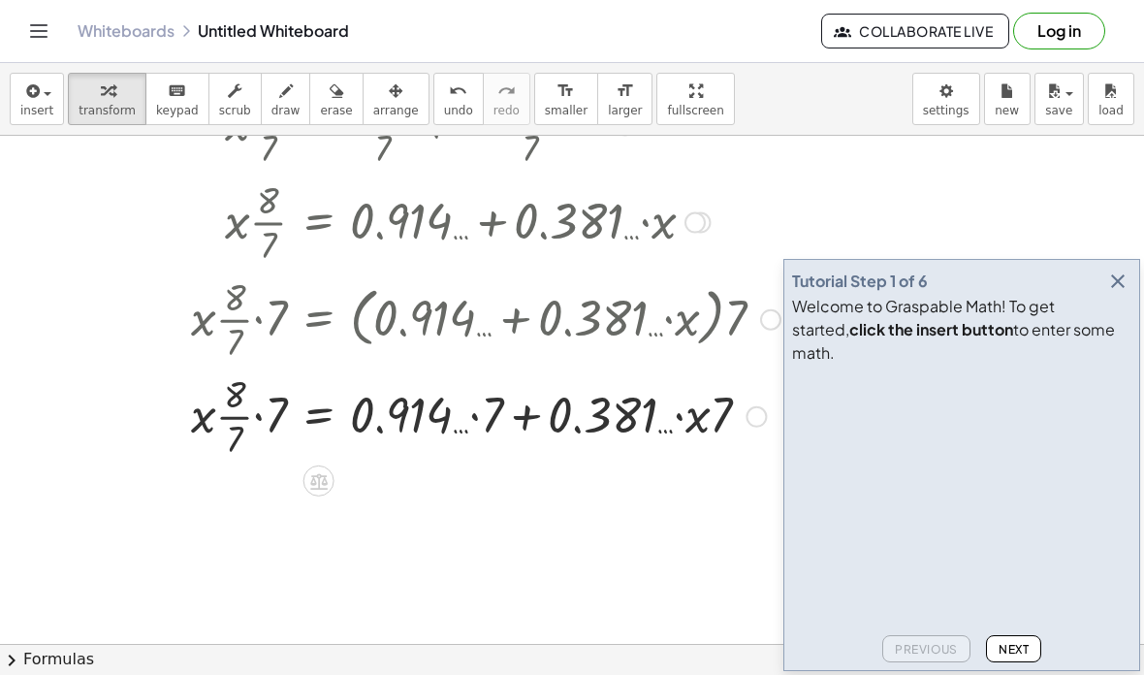
scroll to position [3650, 0]
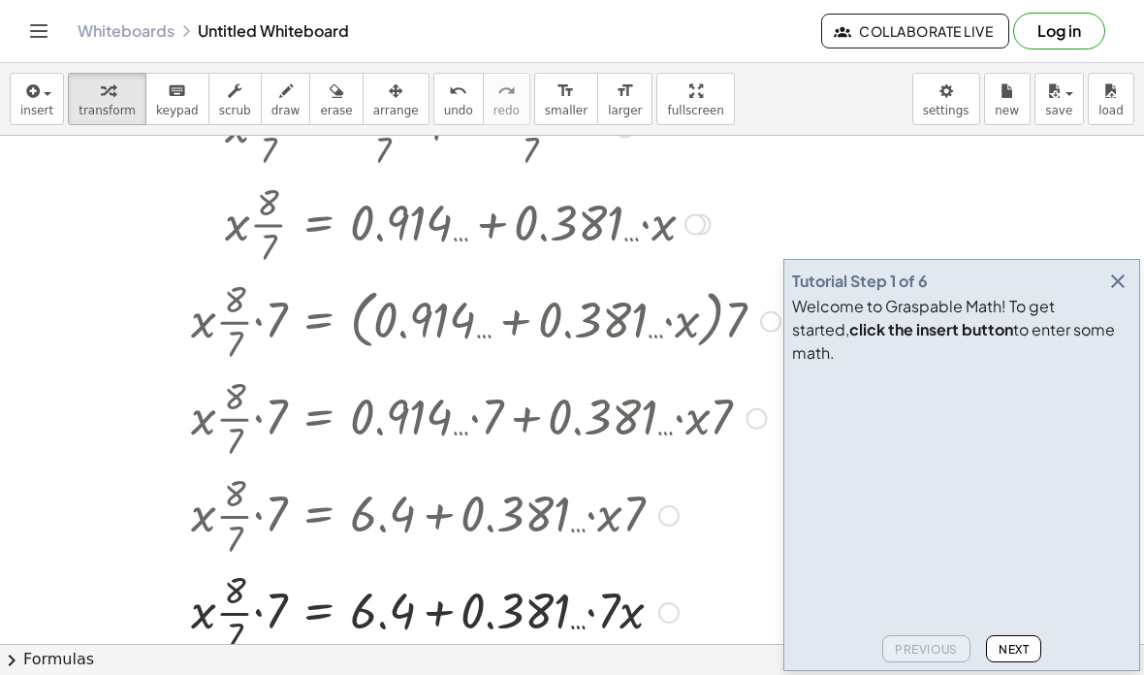
click at [591, 503] on div at bounding box center [446, 514] width 690 height 97
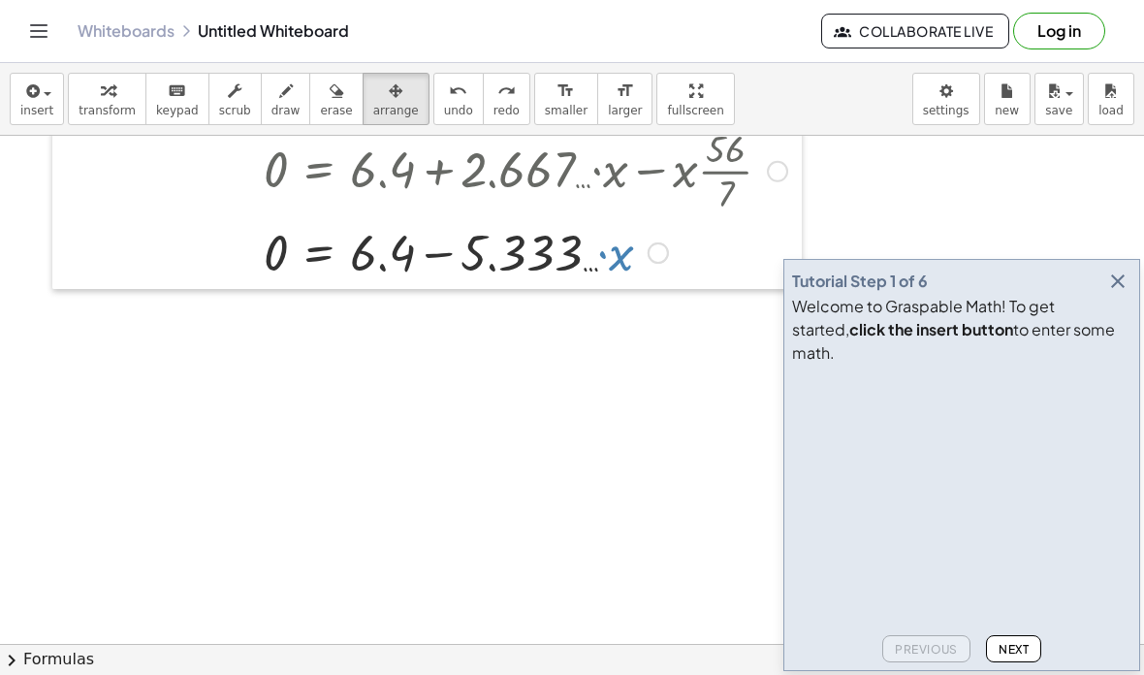
scroll to position [4643, 0]
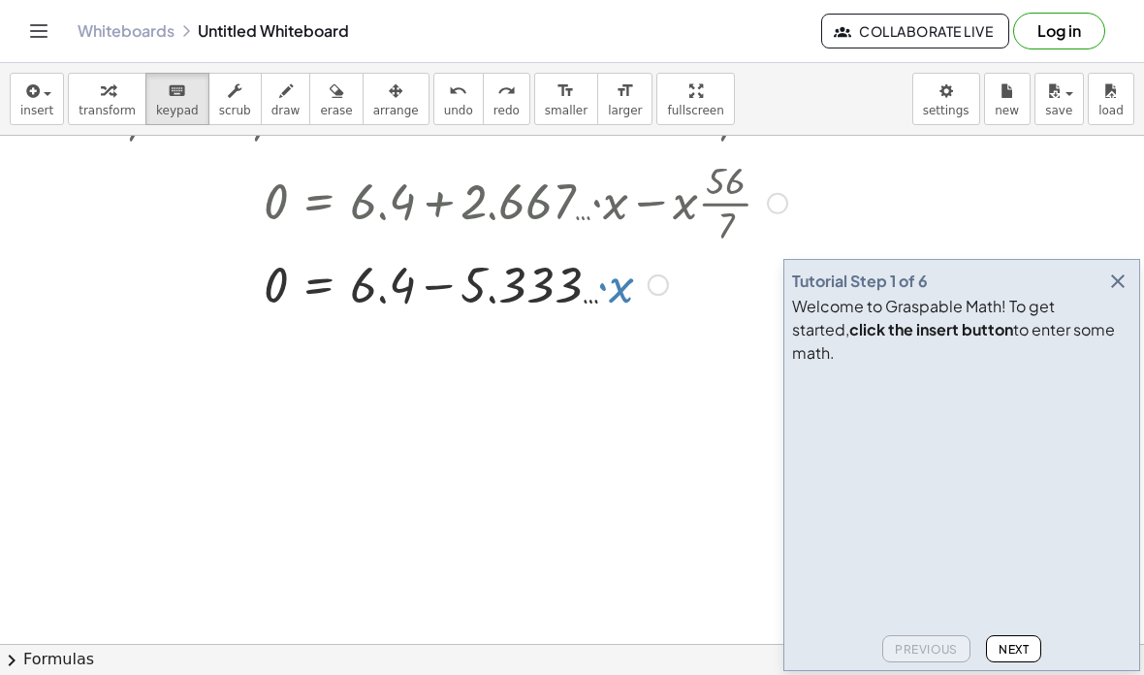
click at [1119, 293] on icon "button" at bounding box center [1118, 281] width 23 height 23
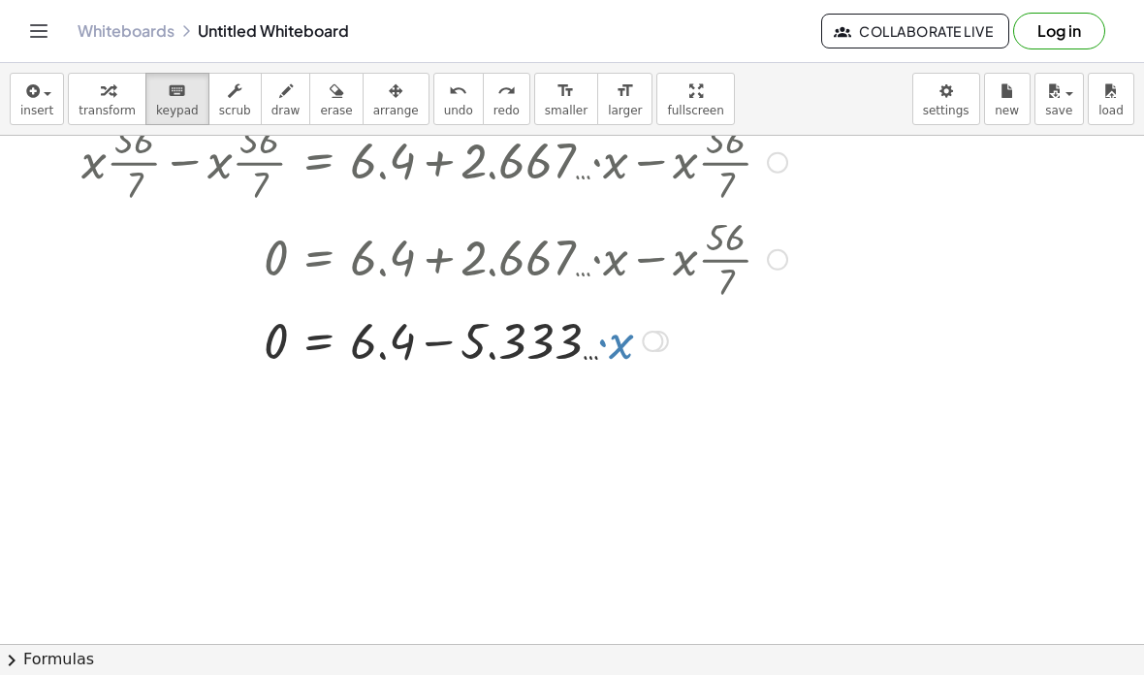
scroll to position [4597, 0]
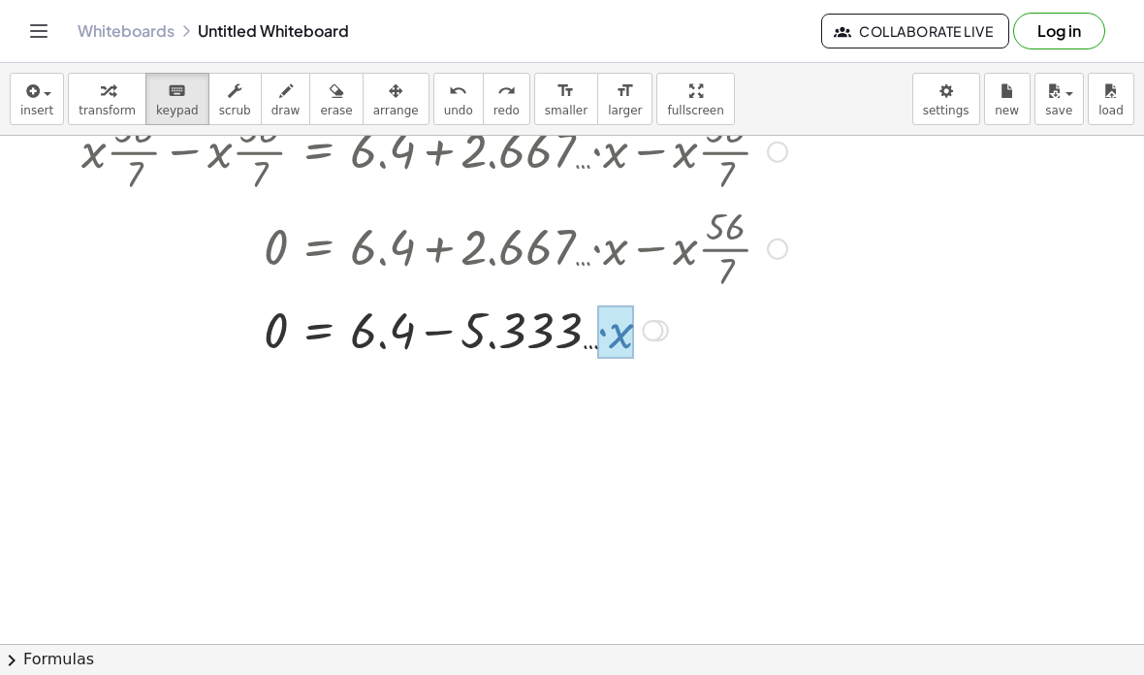
click at [633, 324] on div at bounding box center [615, 332] width 37 height 54
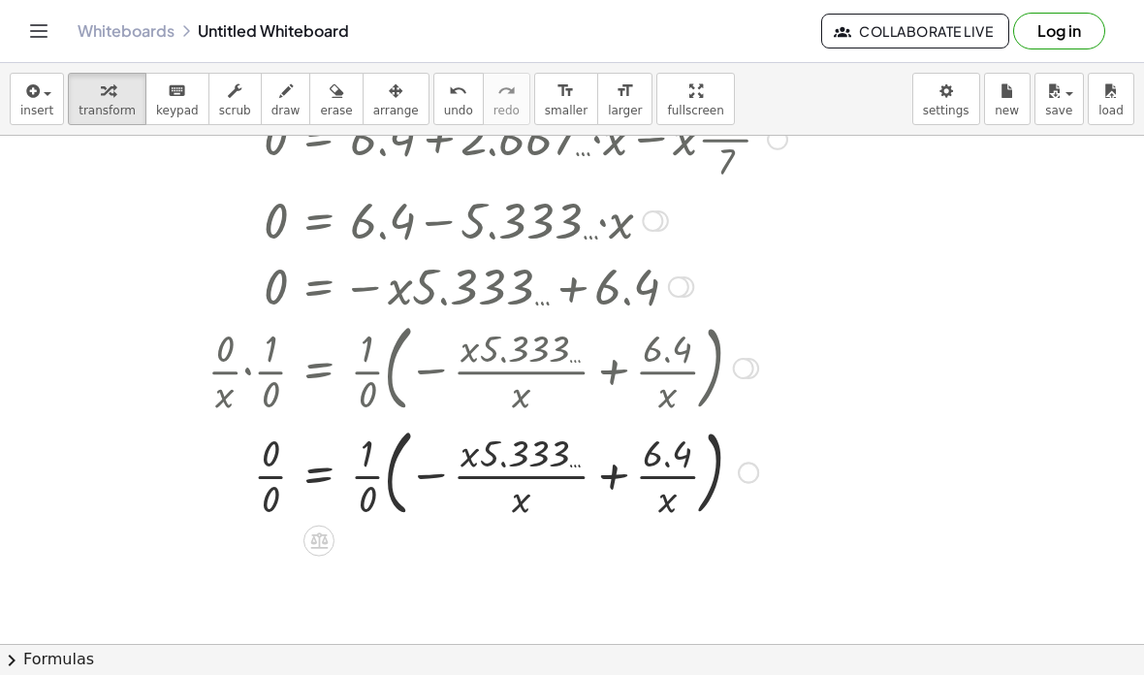
scroll to position [4708, 0]
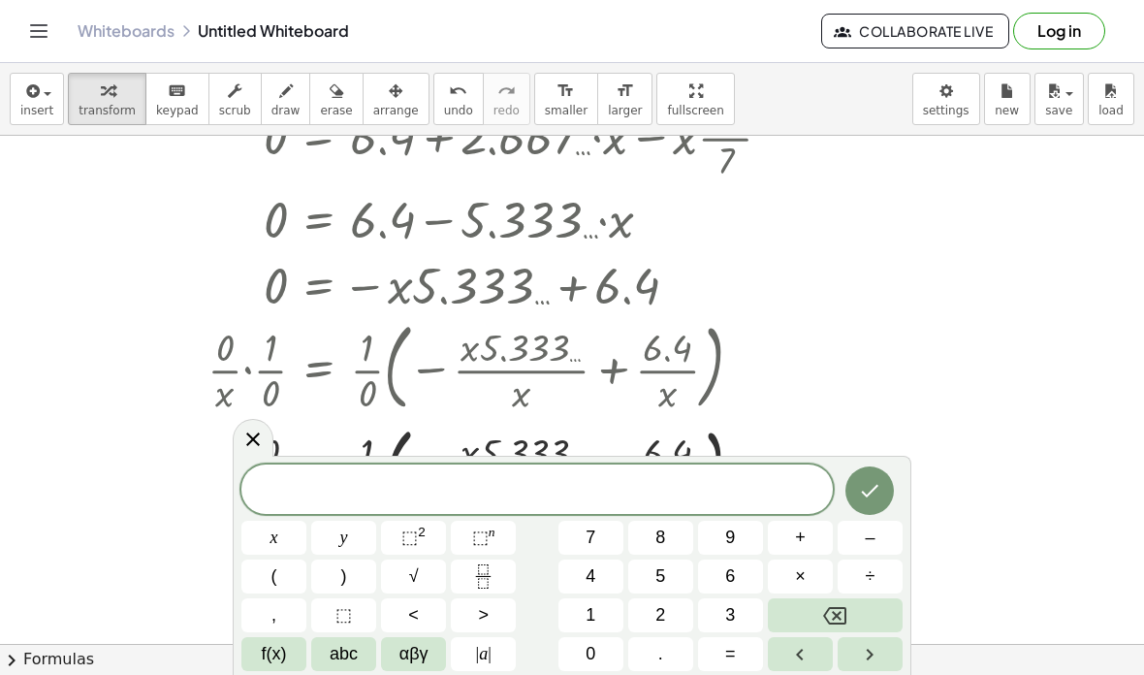
click at [252, 434] on icon at bounding box center [252, 439] width 23 height 23
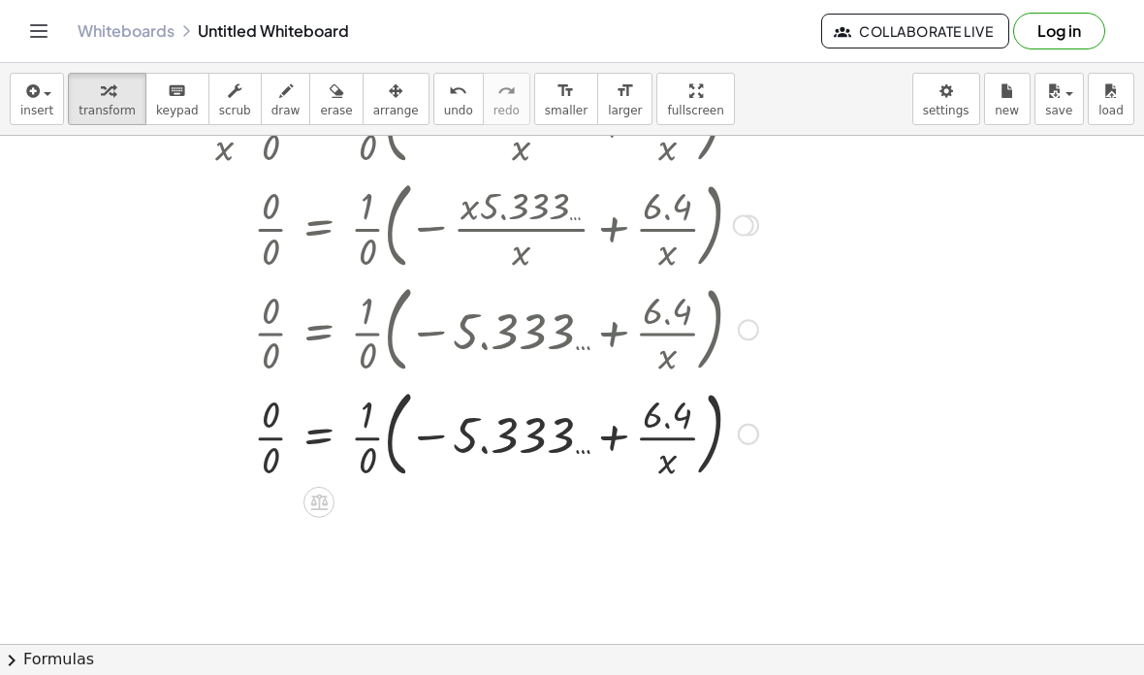
scroll to position [4976, 0]
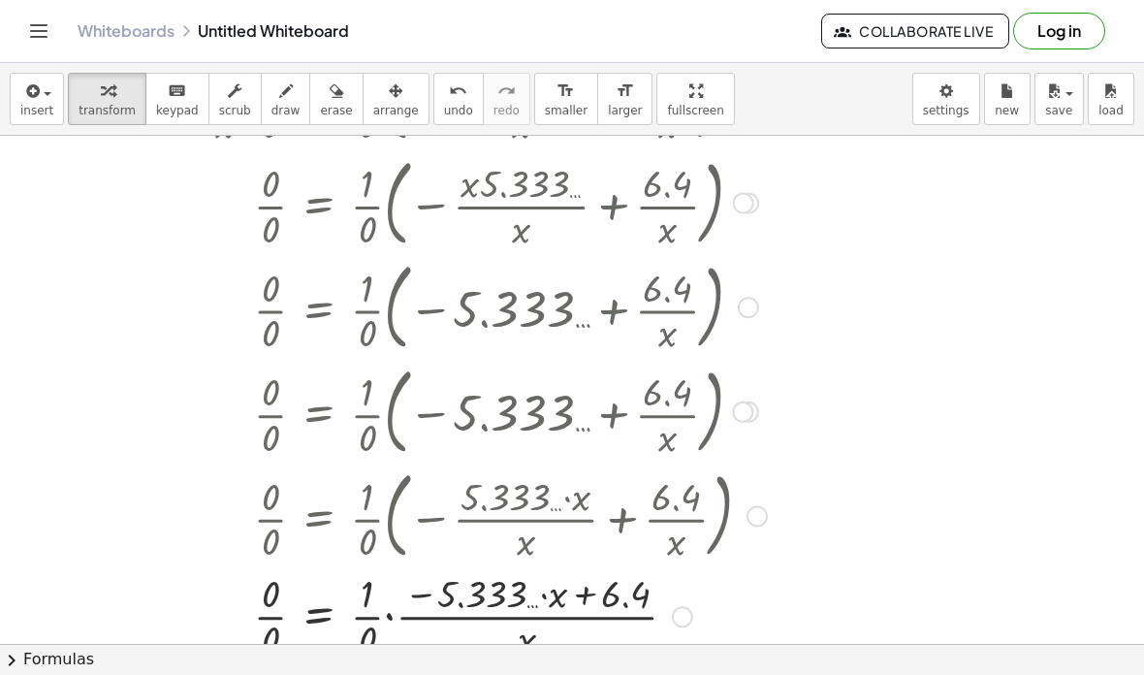
click at [552, 502] on div at bounding box center [472, 515] width 800 height 105
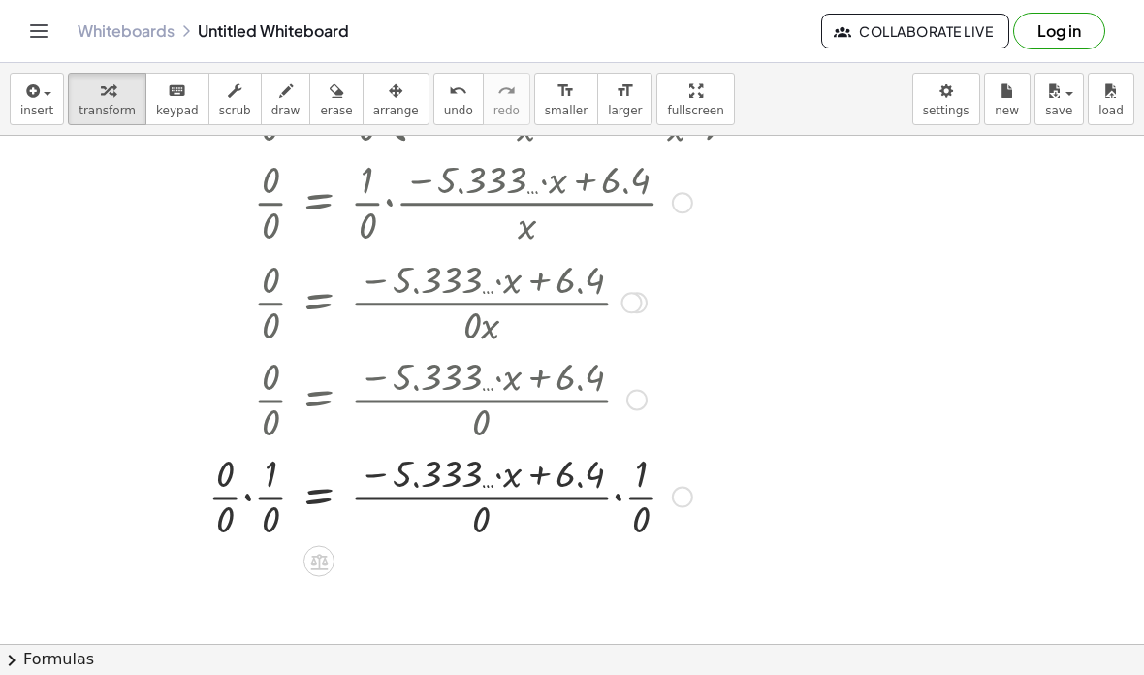
scroll to position [5409, 0]
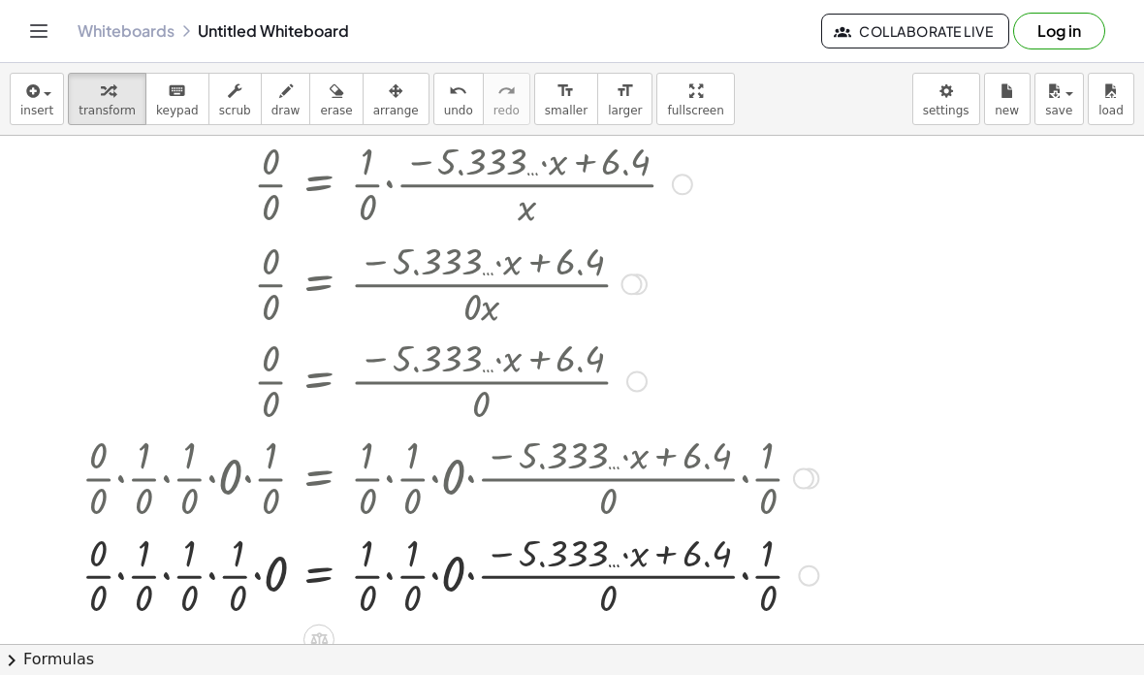
click at [261, 476] on div at bounding box center [450, 476] width 756 height 97
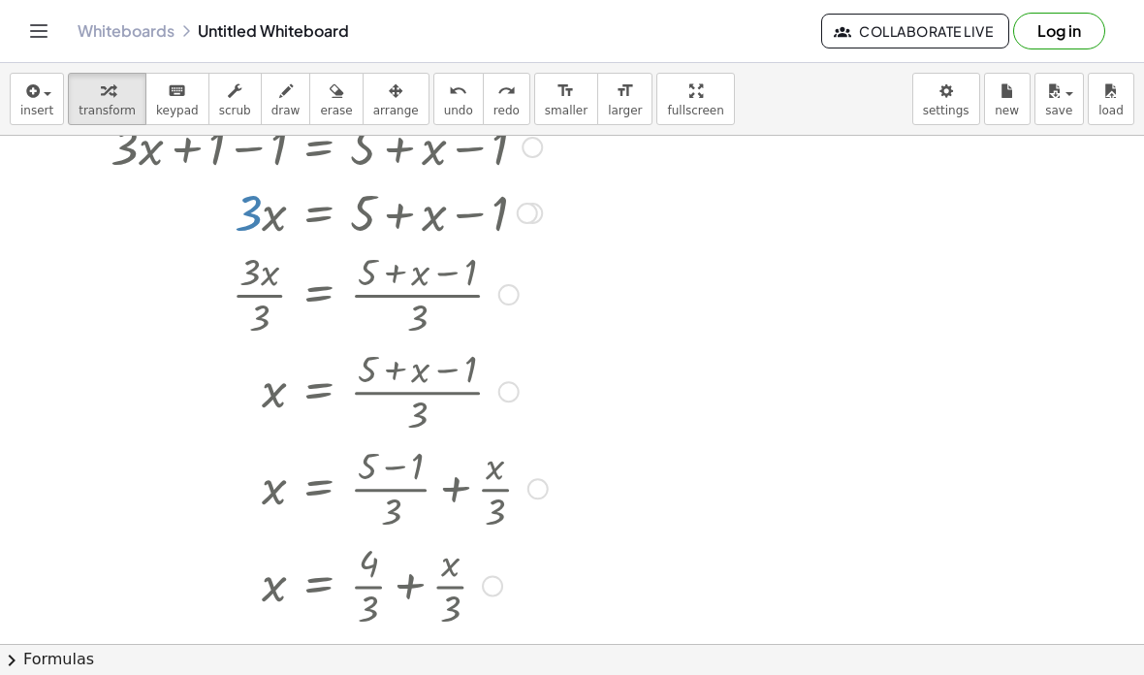
scroll to position [0, 0]
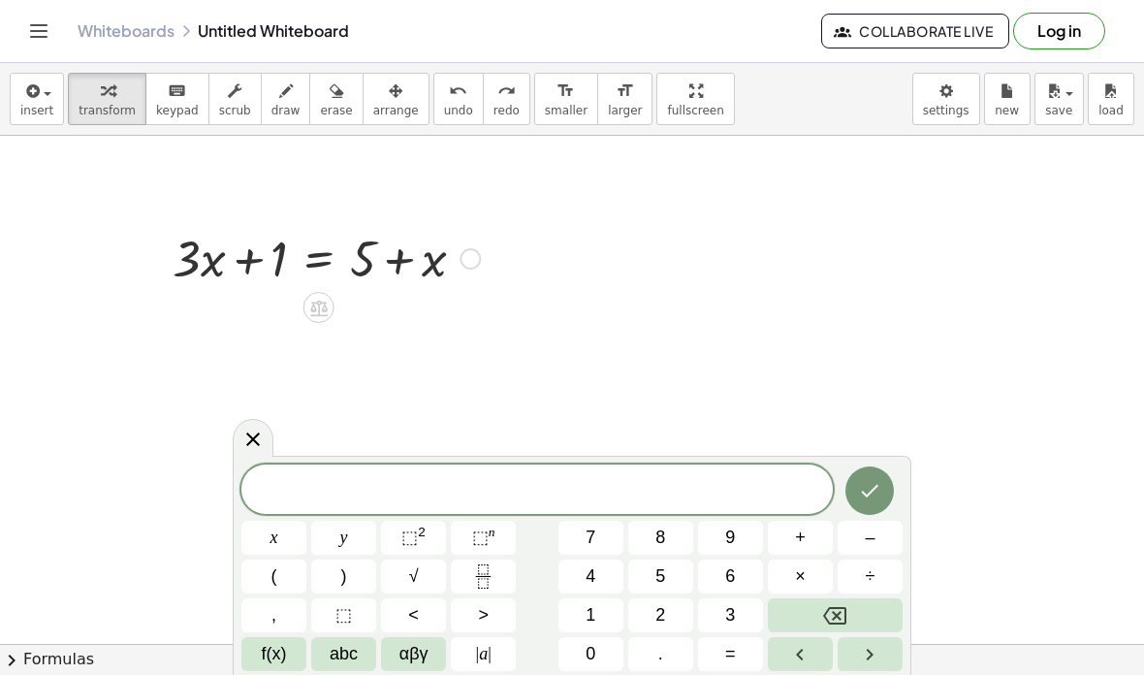
click at [257, 456] on div at bounding box center [253, 438] width 41 height 38
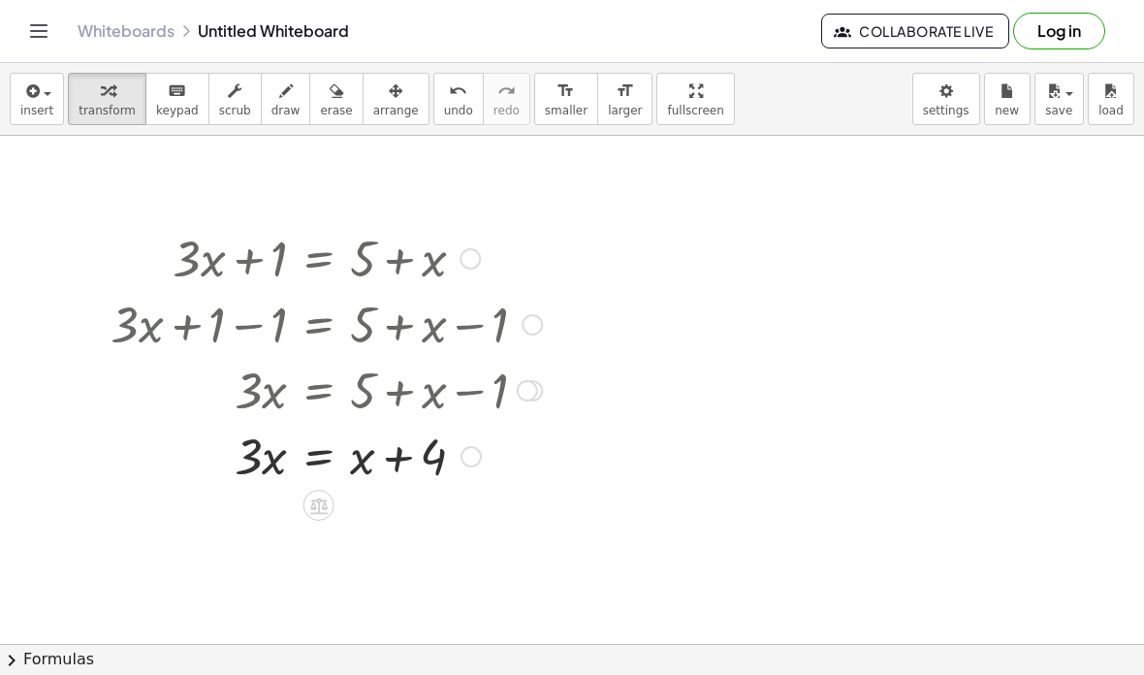
scroll to position [63, 0]
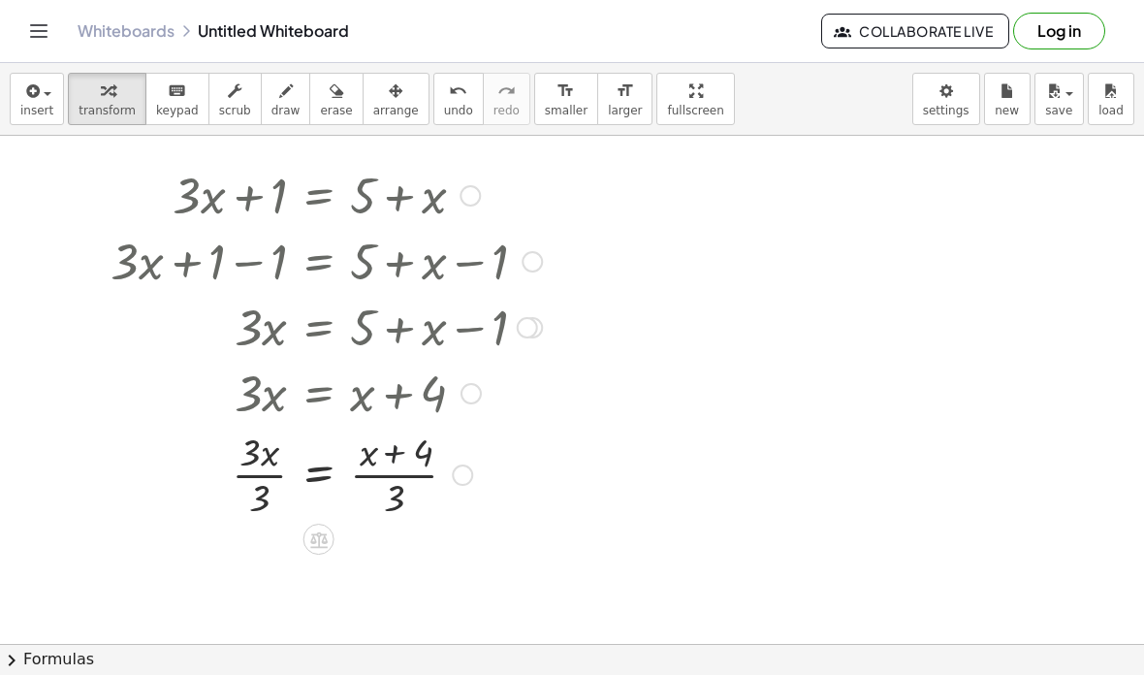
click at [403, 393] on div at bounding box center [332, 392] width 457 height 66
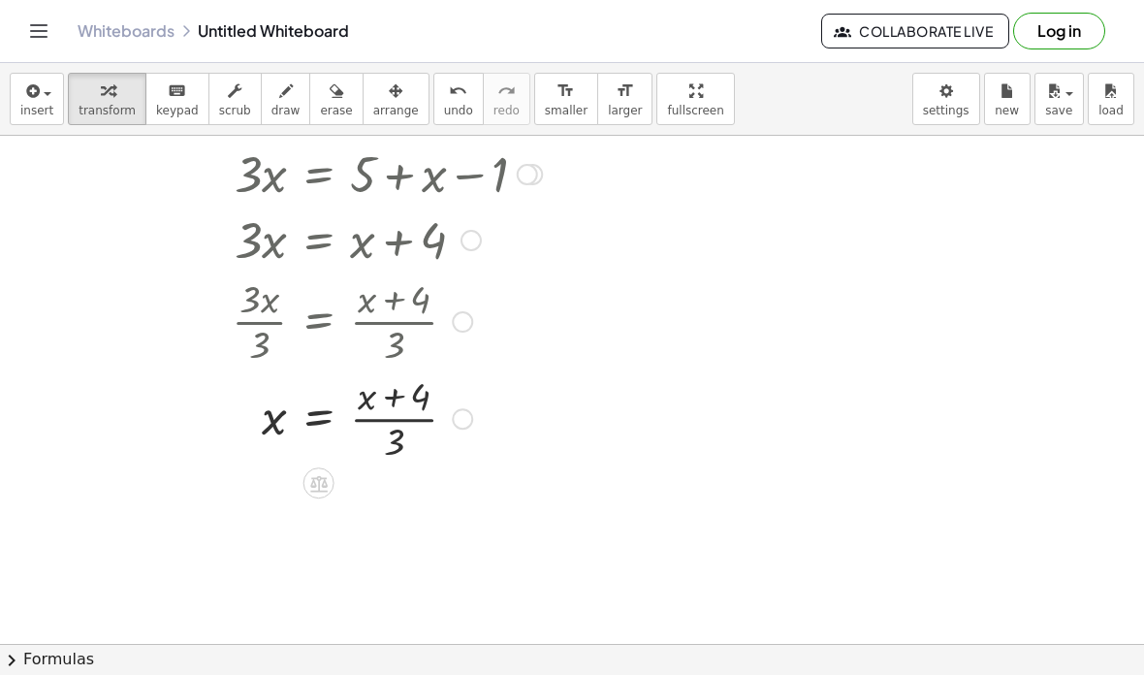
scroll to position [217, 0]
click at [385, 430] on div at bounding box center [311, 416] width 421 height 97
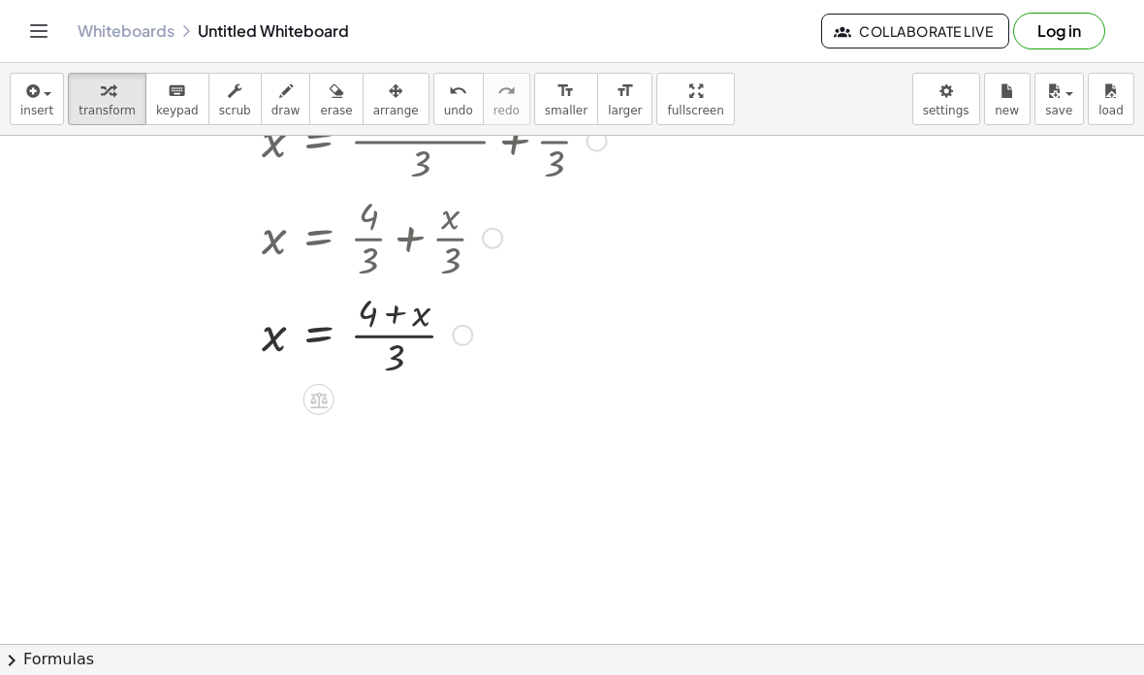
scroll to position [788, 0]
click at [314, 410] on div at bounding box center [319, 396] width 31 height 31
click at [328, 400] on div "×" at bounding box center [319, 396] width 31 height 31
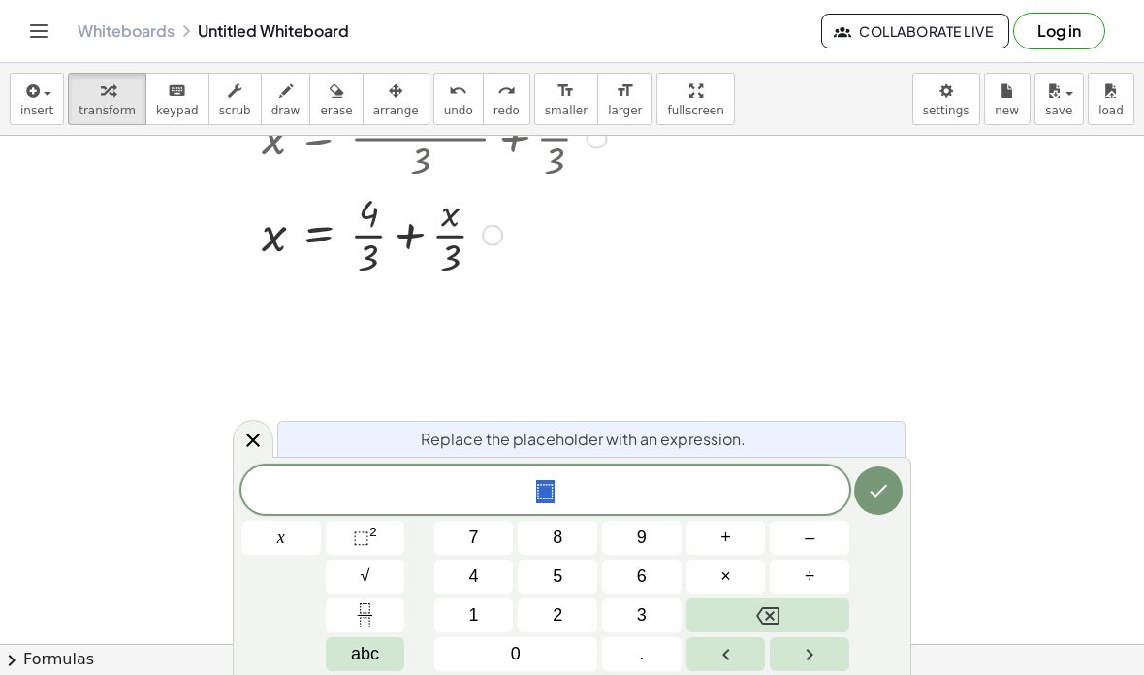
click at [258, 423] on div at bounding box center [253, 439] width 41 height 38
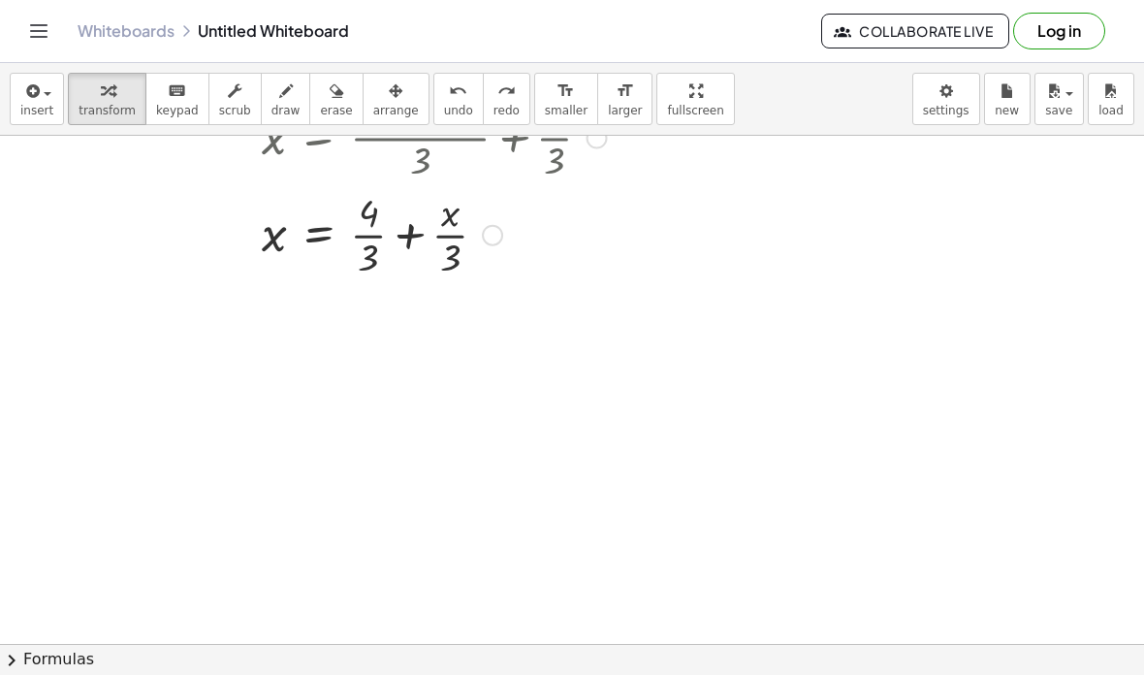
scroll to position [883, 0]
